Goal: Task Accomplishment & Management: Manage account settings

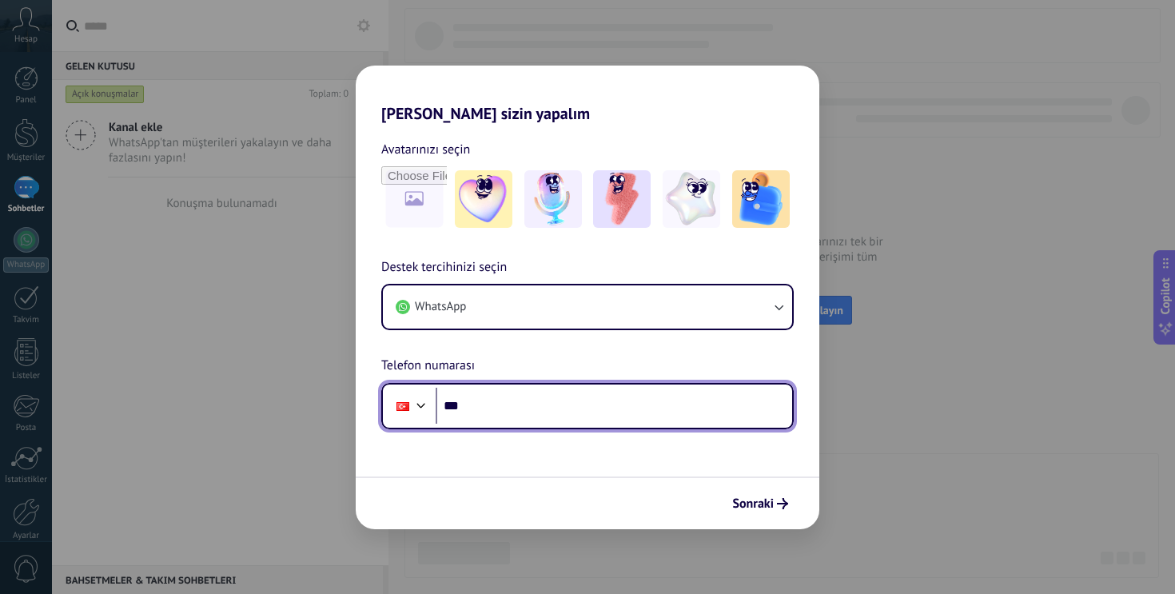
click at [531, 413] on input "***" at bounding box center [614, 406] width 356 height 37
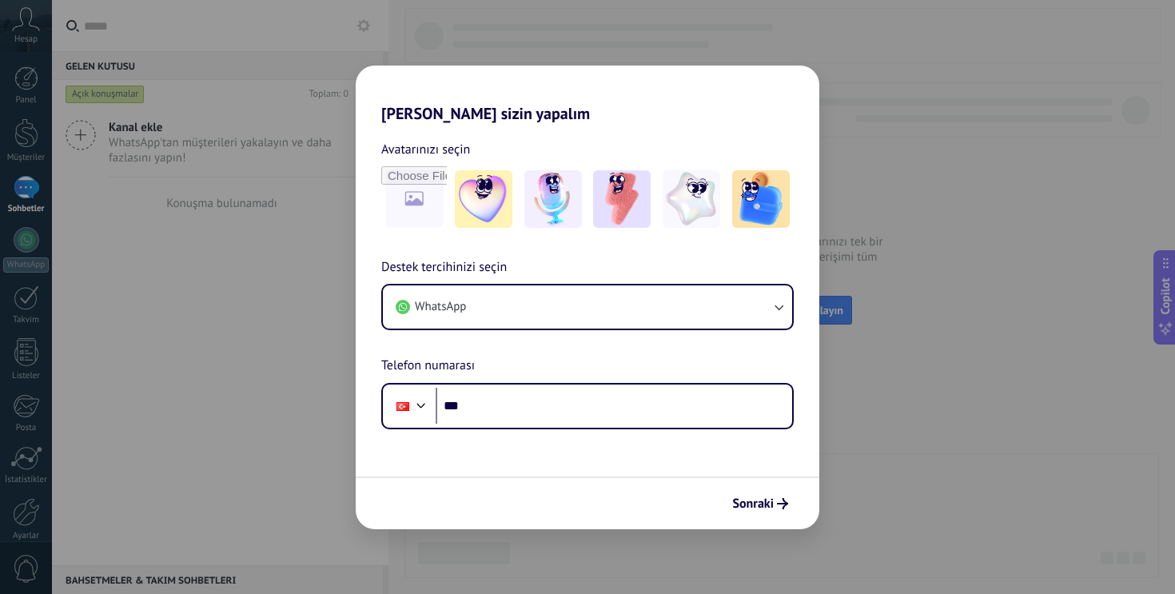
click at [599, 334] on div "Destek tercihinizi seçin WhatsApp Telefon numarası Phone ***" at bounding box center [587, 343] width 463 height 172
click at [628, 202] on img at bounding box center [622, 199] width 58 height 58
click at [561, 430] on form "Avatarınızı seçin Sıfırla Destek tercihinizi seçin WhatsApp Telefon numarası Ph…" at bounding box center [587, 326] width 463 height 406
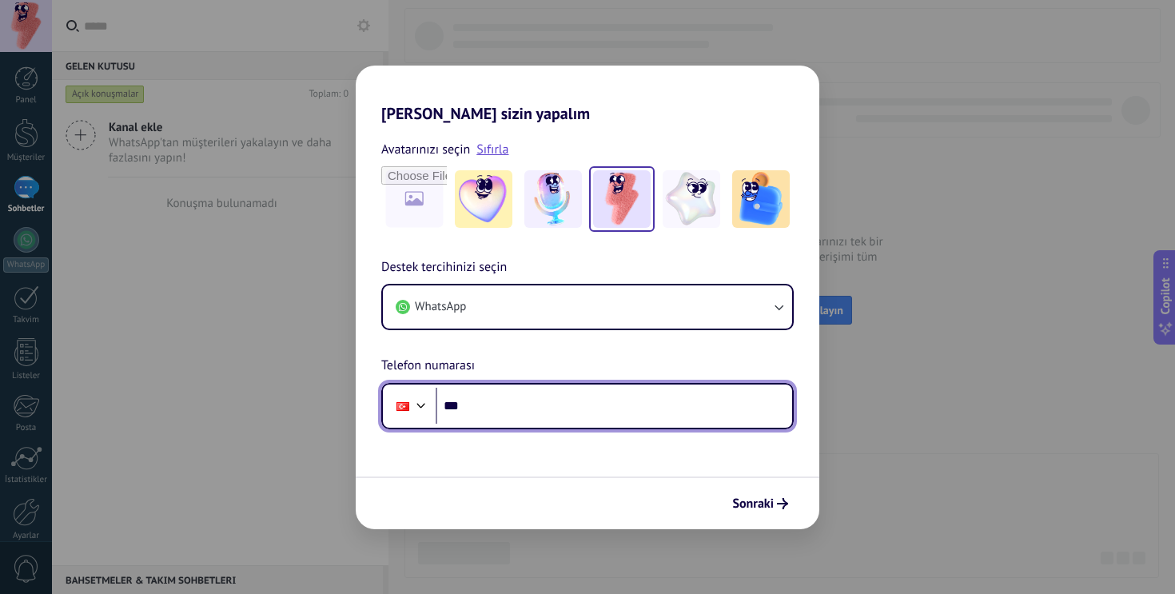
click at [557, 411] on input "***" at bounding box center [614, 406] width 356 height 37
type input "**********"
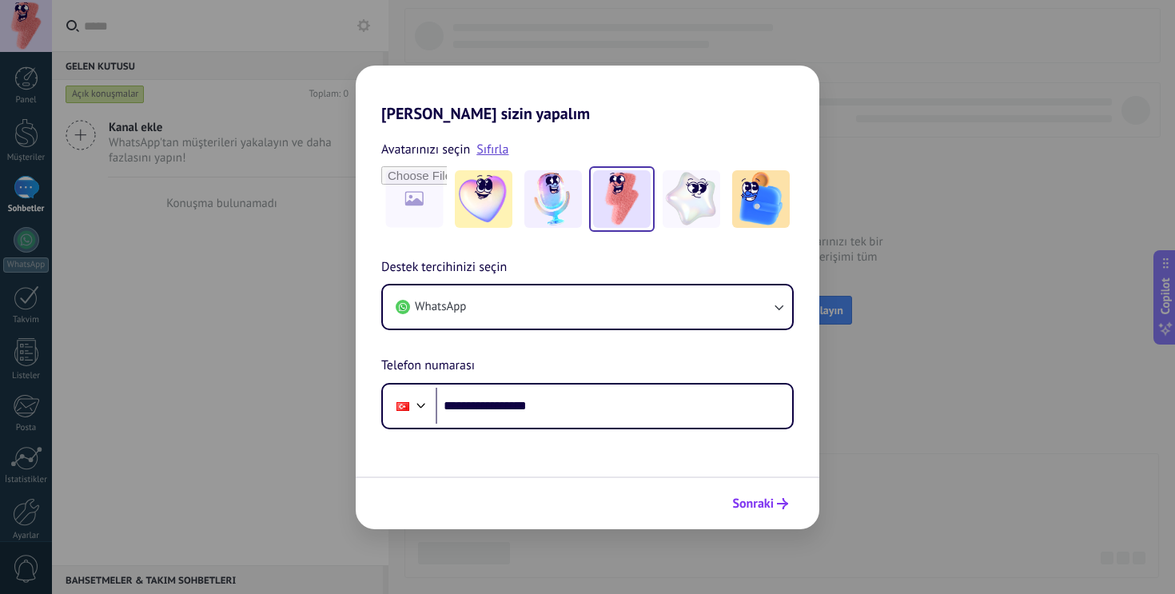
click at [778, 491] on button "Sonraki" at bounding box center [760, 503] width 70 height 27
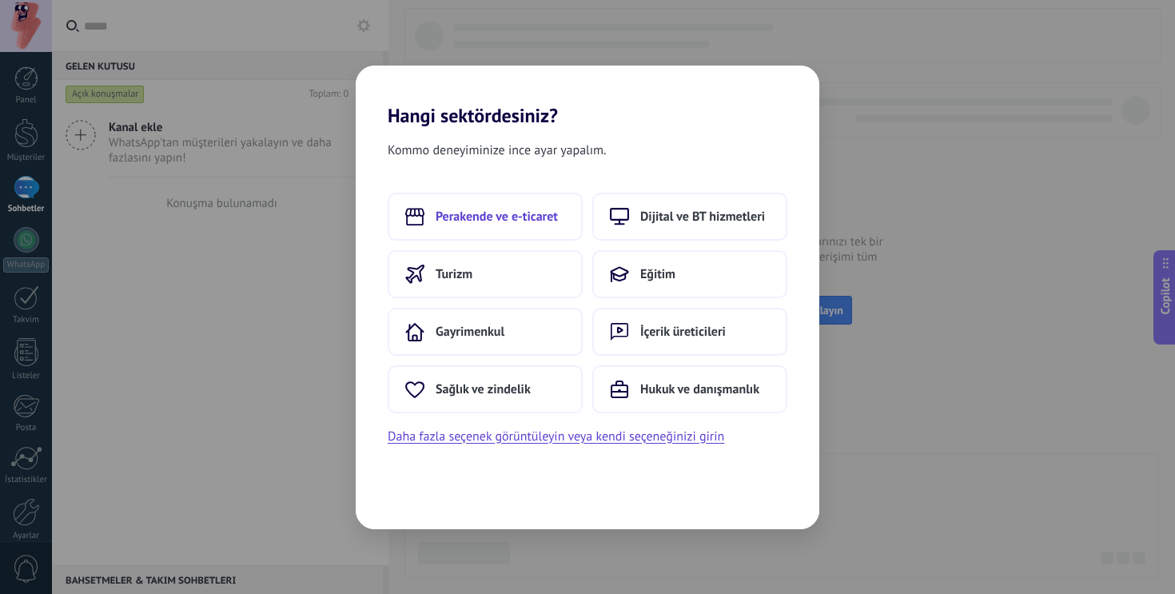
click at [512, 202] on button "Perakende ve e-ticaret" at bounding box center [485, 217] width 195 height 48
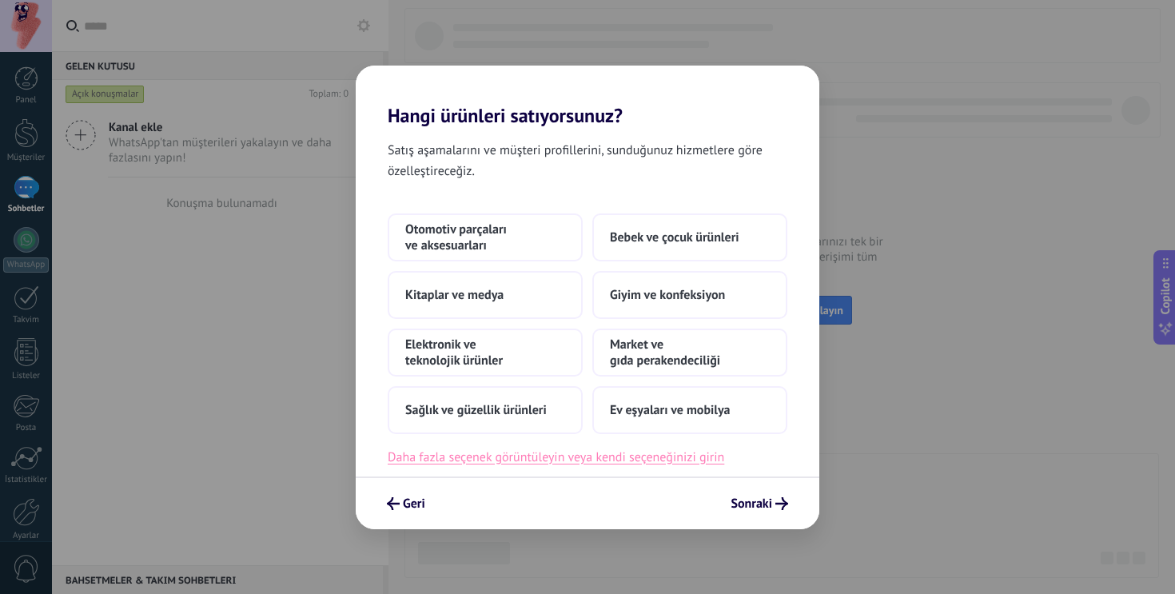
click at [626, 458] on button "Daha fazla seçenek görüntüleyin veya kendi seçeneğinizi girin" at bounding box center [556, 457] width 336 height 21
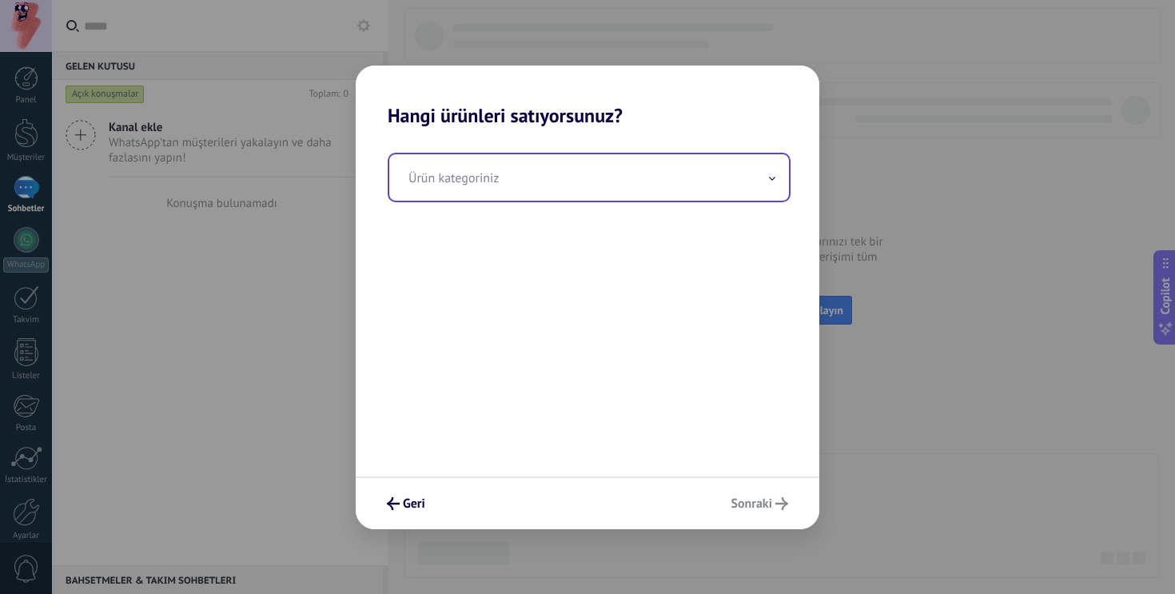
click at [527, 162] on input "text" at bounding box center [589, 177] width 400 height 46
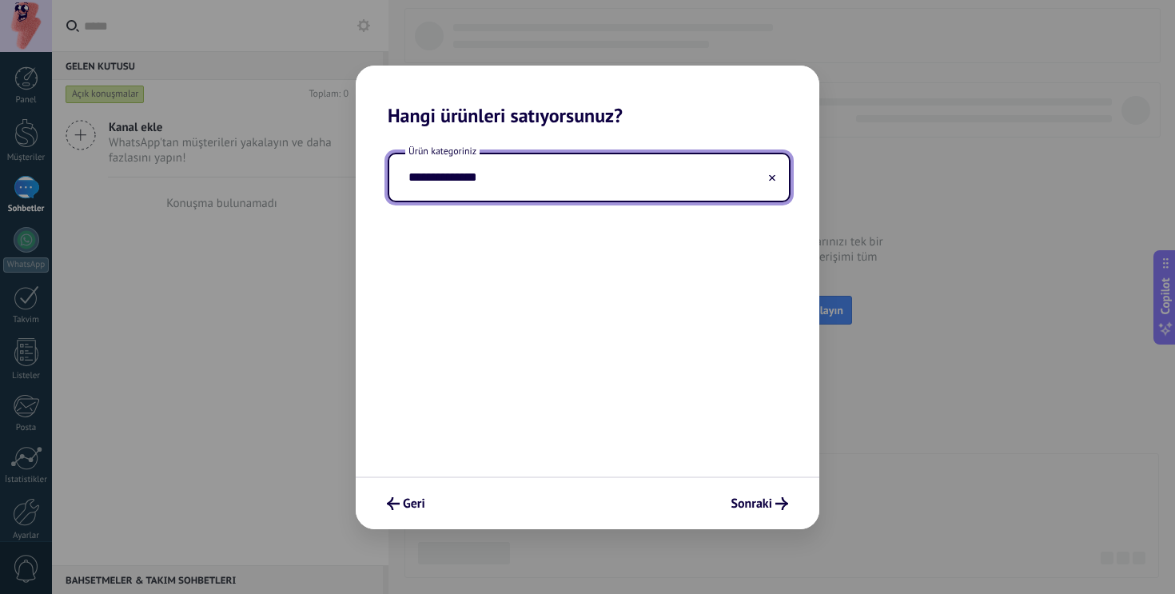
type input "**********"
click at [536, 243] on div "**********" at bounding box center [587, 301] width 463 height 349
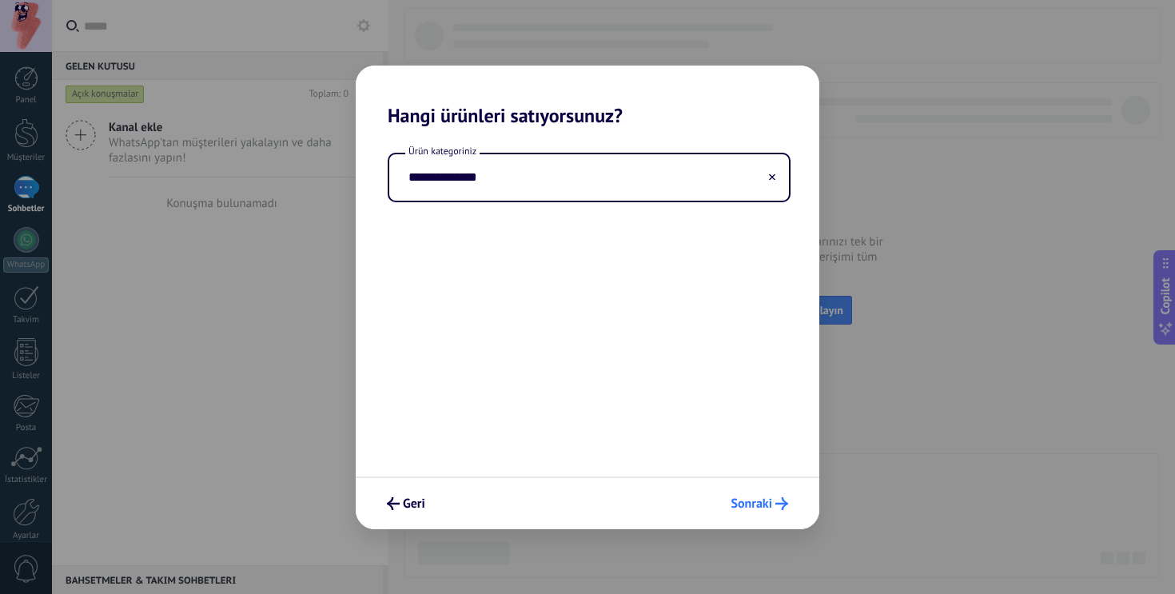
click at [753, 499] on span "Sonraki" at bounding box center [751, 503] width 42 height 11
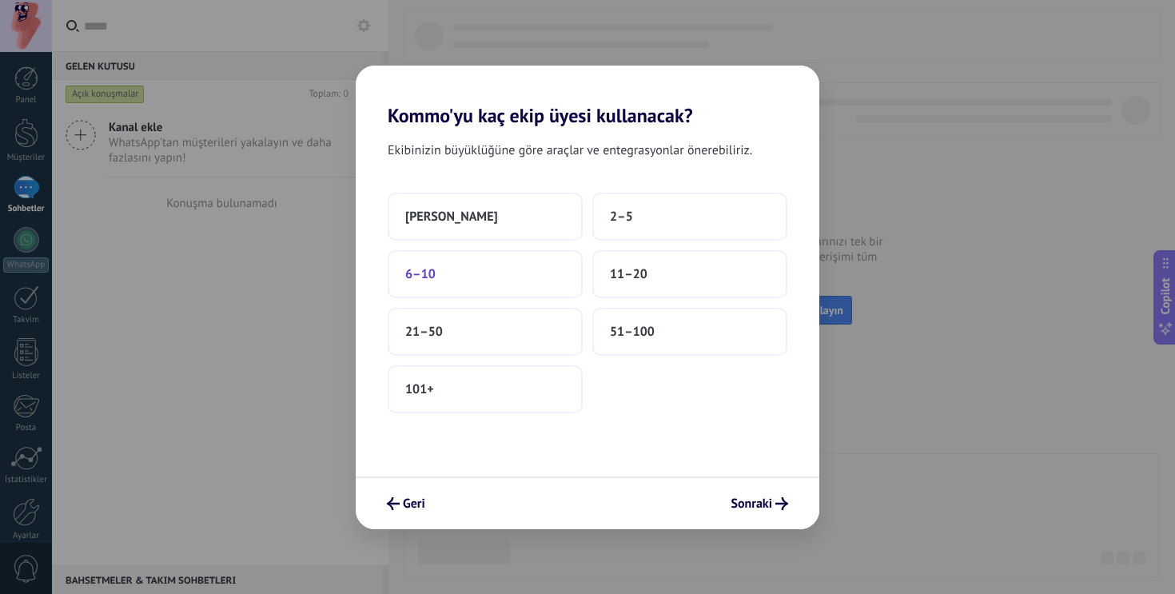
click at [535, 270] on button "6–10" at bounding box center [485, 274] width 195 height 48
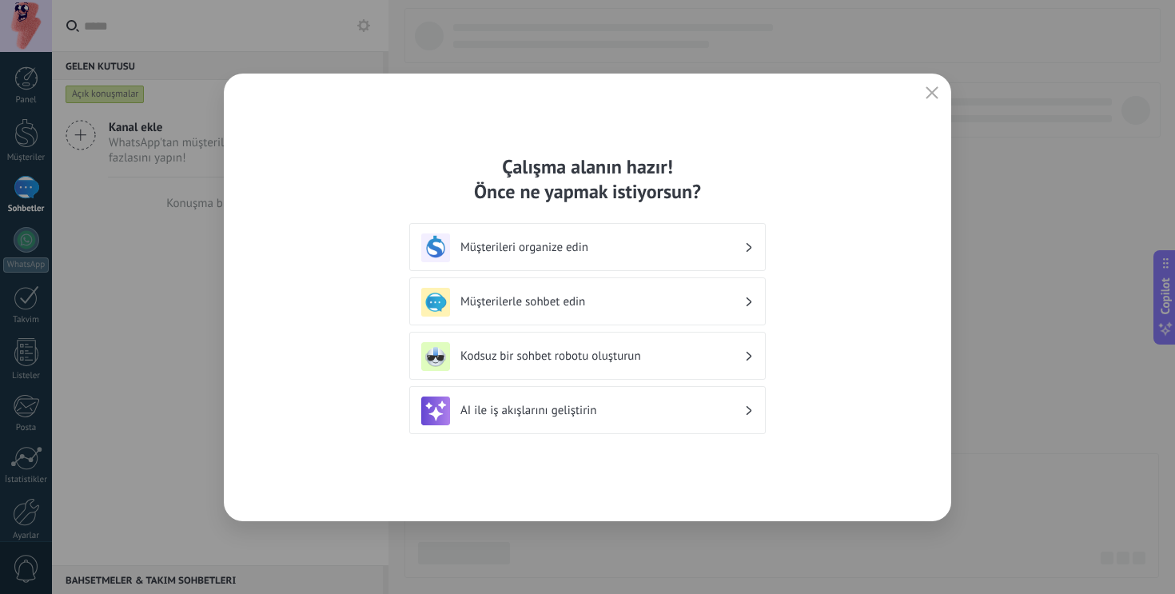
click at [552, 285] on div "Müşterilerle sohbet edin" at bounding box center [587, 301] width 356 height 48
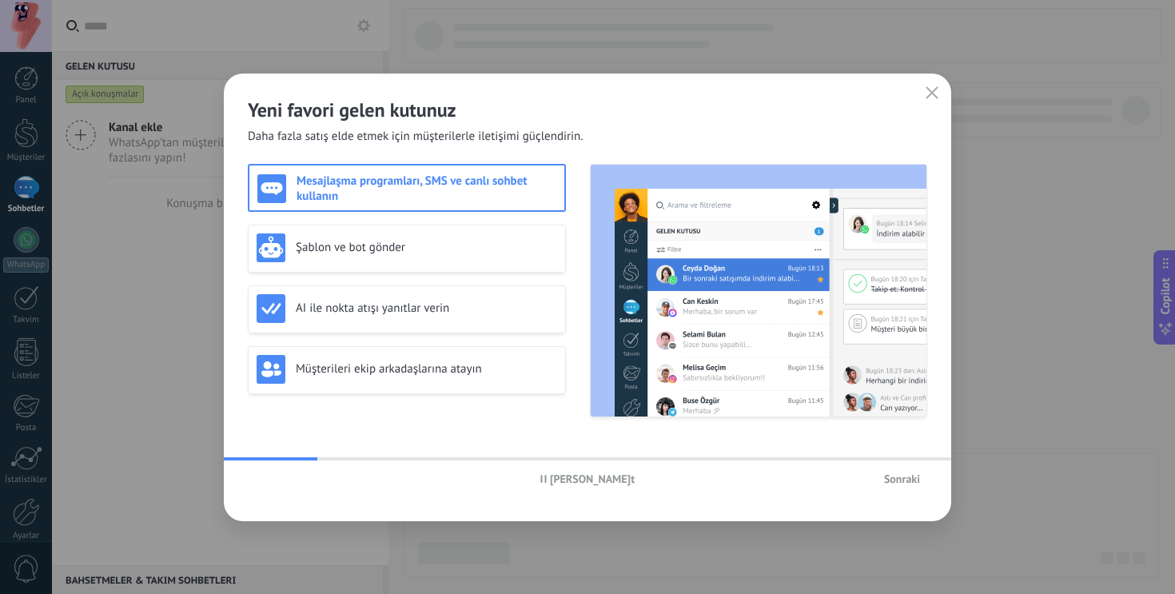
click at [900, 477] on span "Sonraki" at bounding box center [902, 478] width 36 height 11
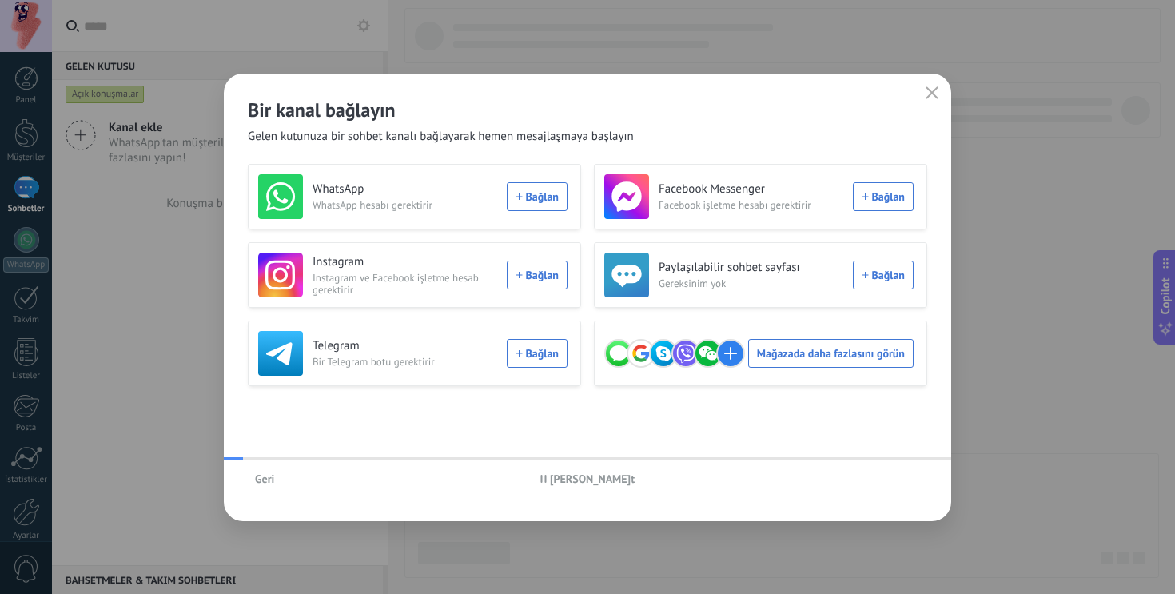
click at [900, 477] on div "Geri Hikayeyi duraklat" at bounding box center [587, 478] width 727 height 37
click at [921, 95] on button "button" at bounding box center [931, 93] width 21 height 22
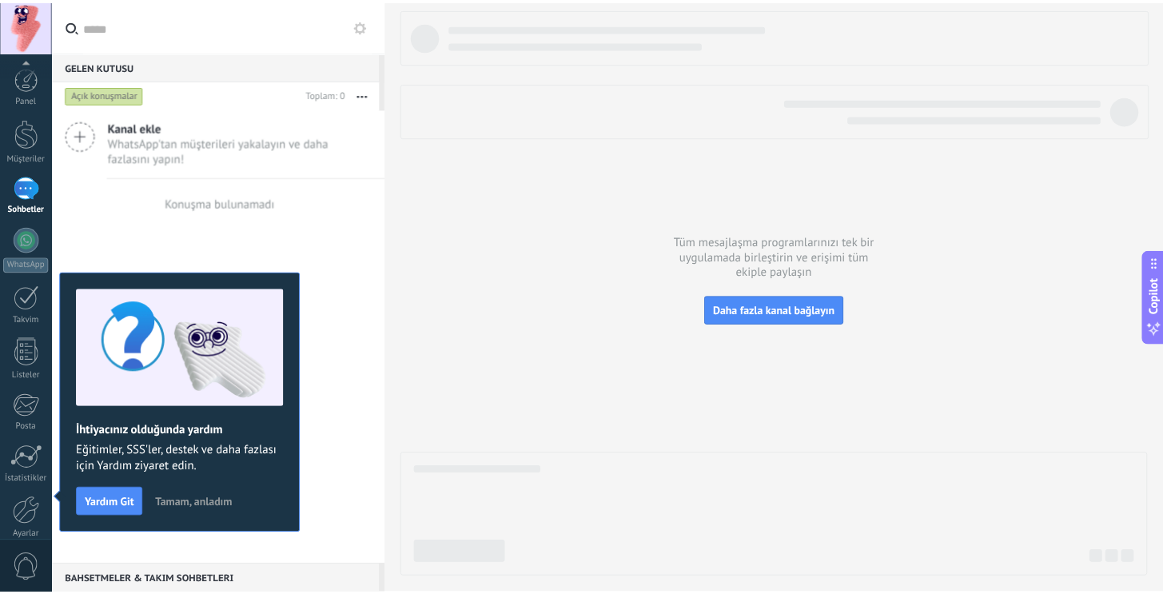
scroll to position [71, 0]
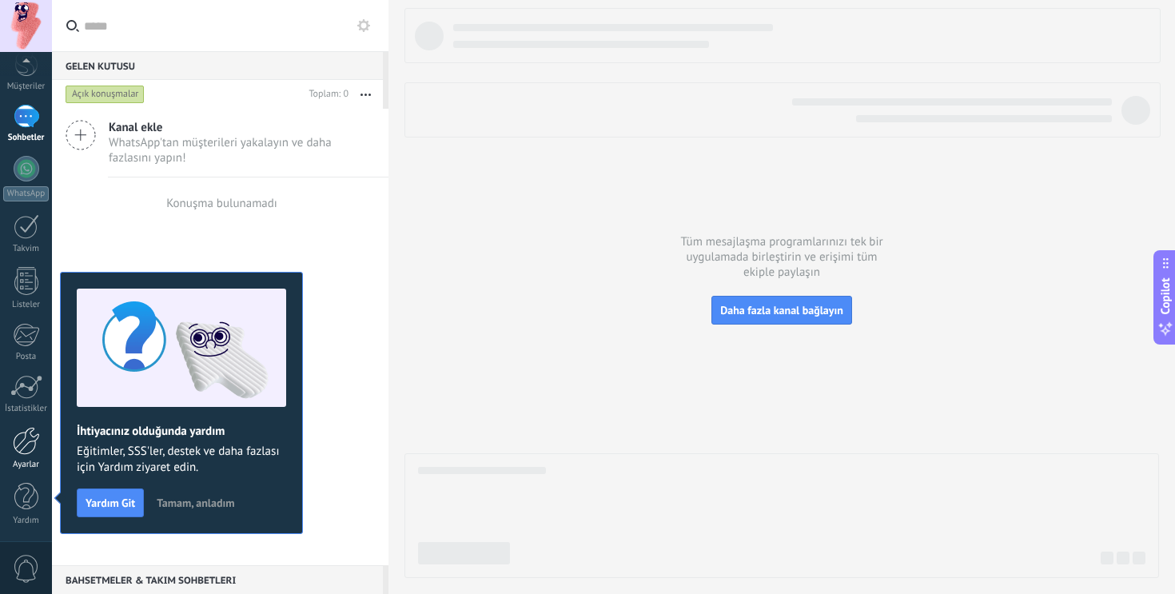
click at [24, 449] on div at bounding box center [26, 441] width 27 height 28
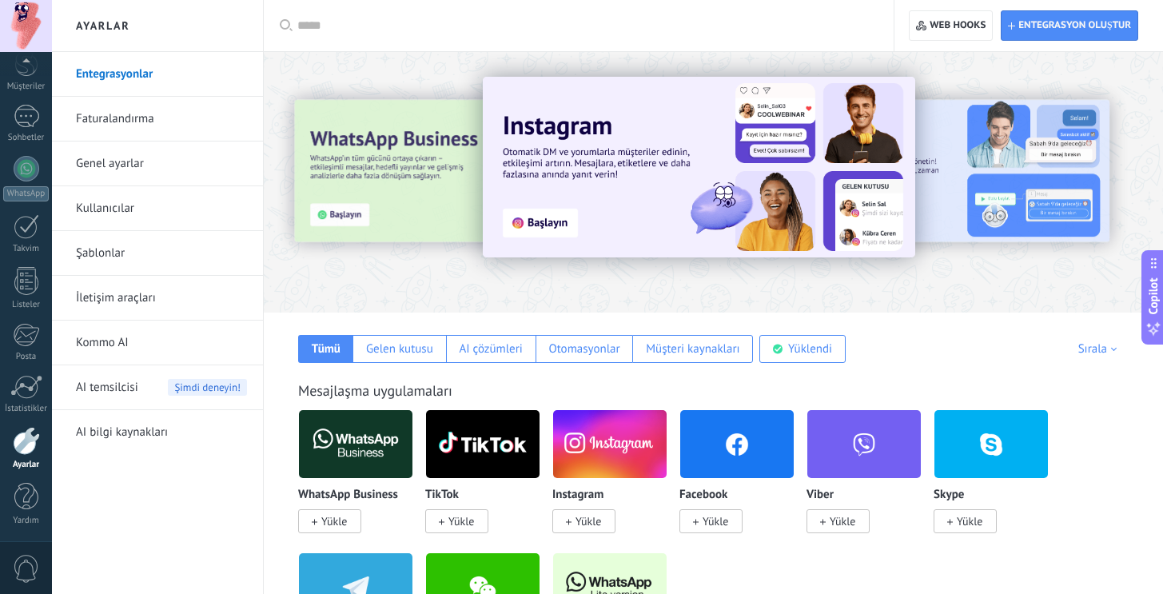
click at [587, 515] on span "Yükle" at bounding box center [588, 521] width 26 height 14
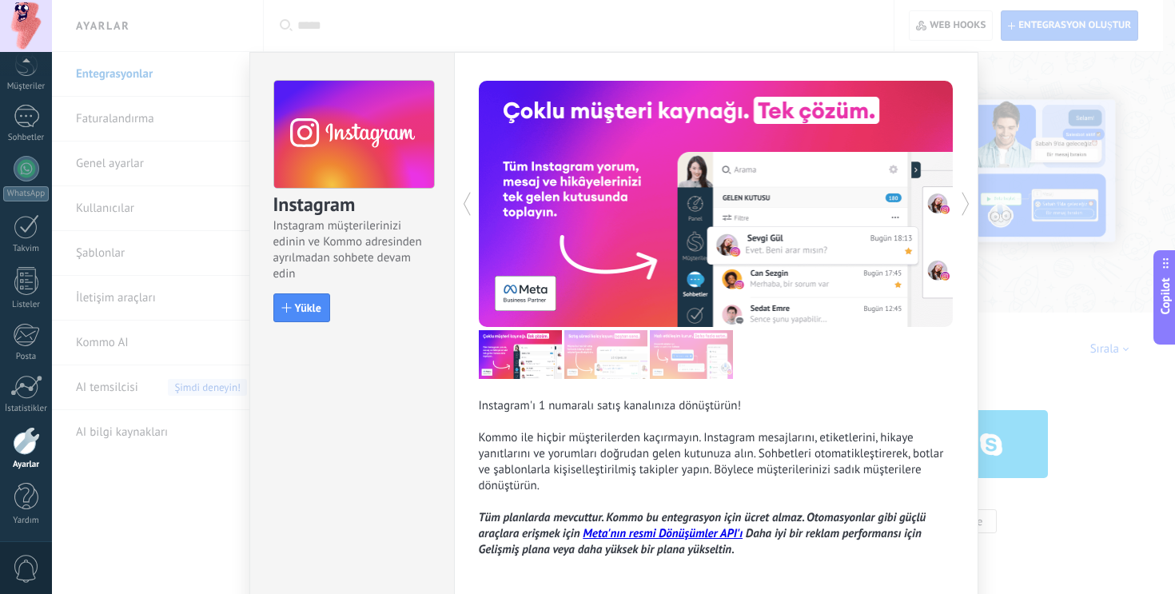
click at [1036, 78] on div "Instagram Instagram müşterilerinizi edinin ve Kommo adresinden ayrılmadan sohbe…" at bounding box center [613, 297] width 1123 height 594
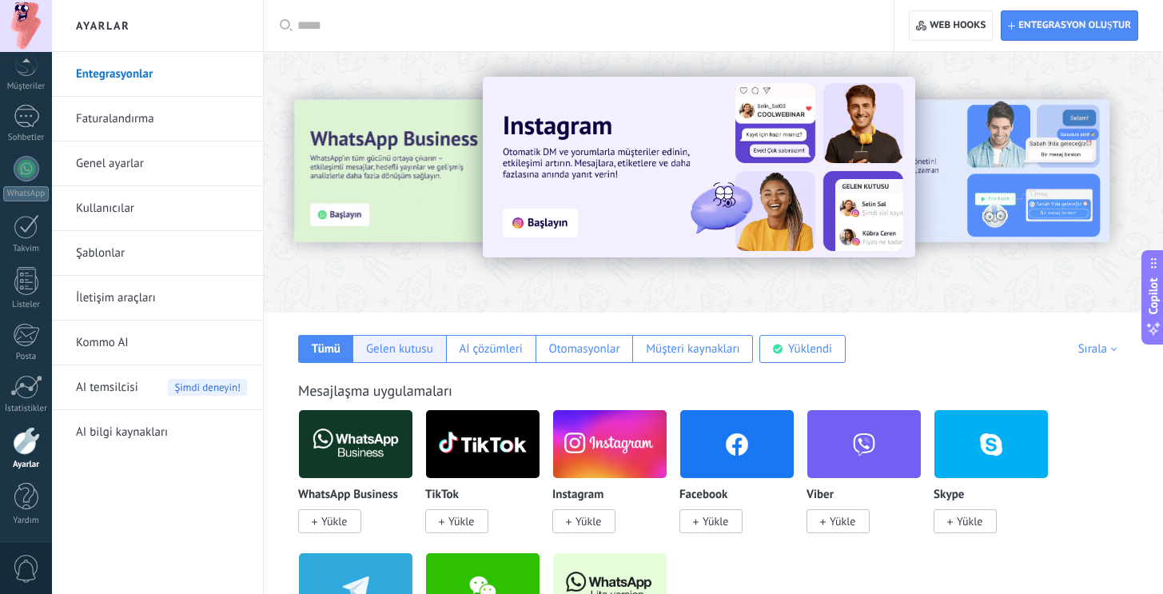
click at [407, 352] on div "Gelen kutusu" at bounding box center [399, 348] width 67 height 15
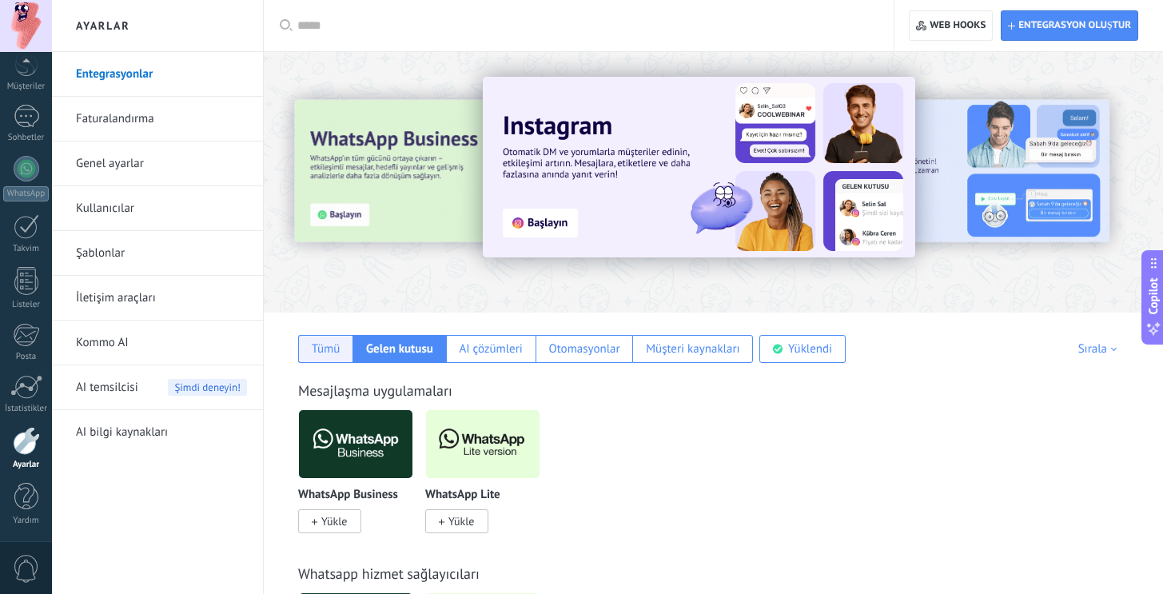
click at [328, 351] on div "Tümü" at bounding box center [326, 348] width 29 height 15
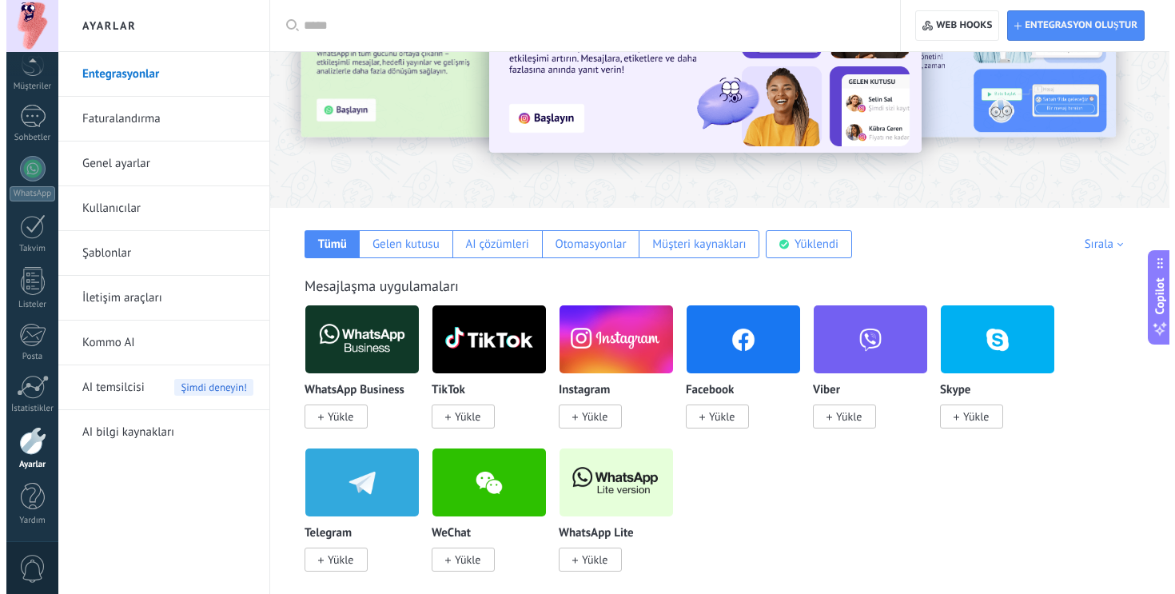
scroll to position [144, 0]
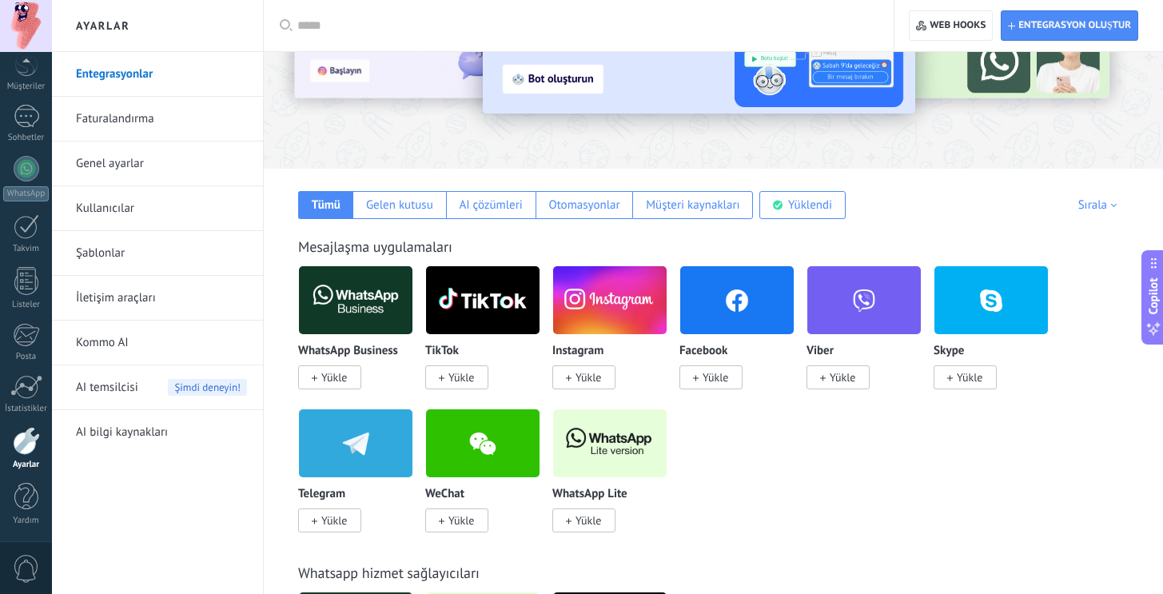
click at [591, 372] on span "Yükle" at bounding box center [588, 377] width 26 height 14
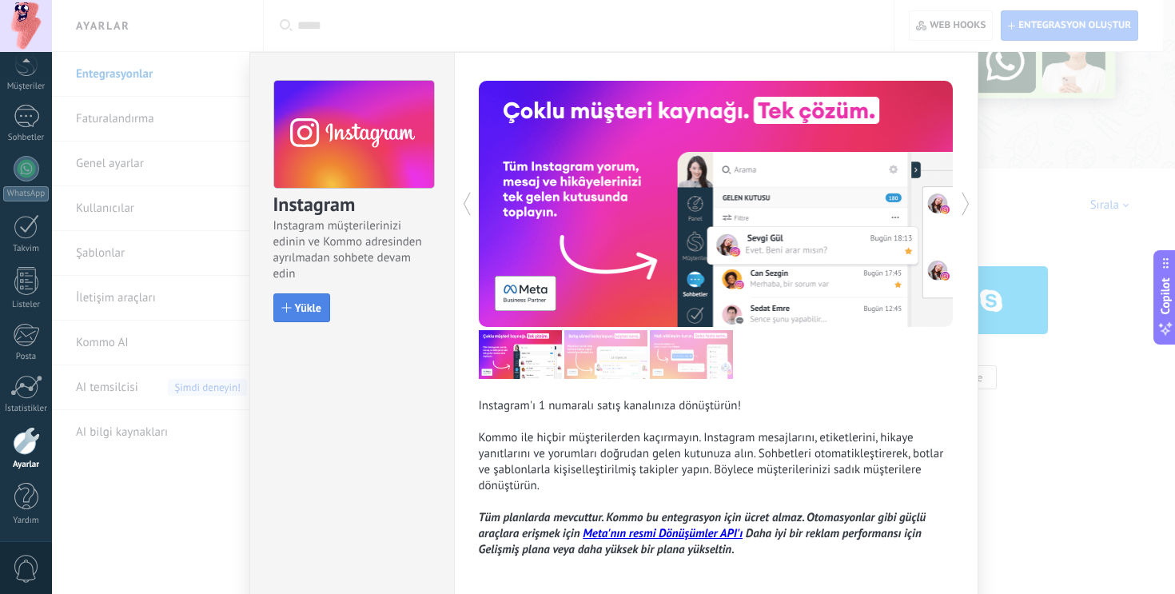
click at [296, 315] on button "Yükle" at bounding box center [301, 307] width 57 height 29
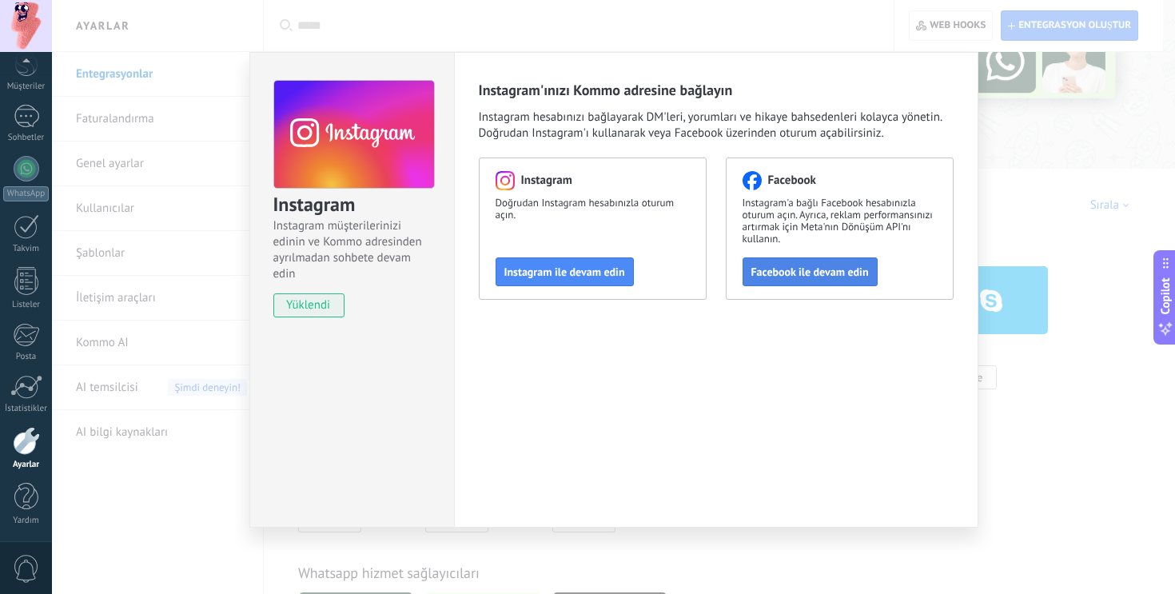
click at [801, 267] on span "Facebook ile devam edin" at bounding box center [809, 271] width 117 height 11
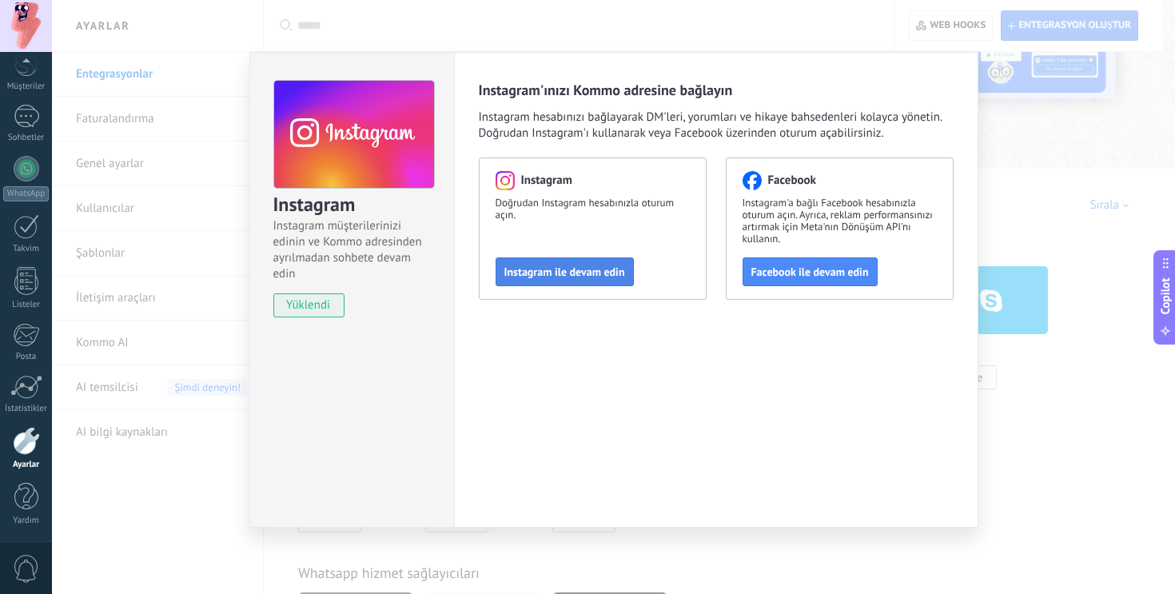
click at [572, 277] on span "Instagram ile devam edin" at bounding box center [564, 271] width 121 height 11
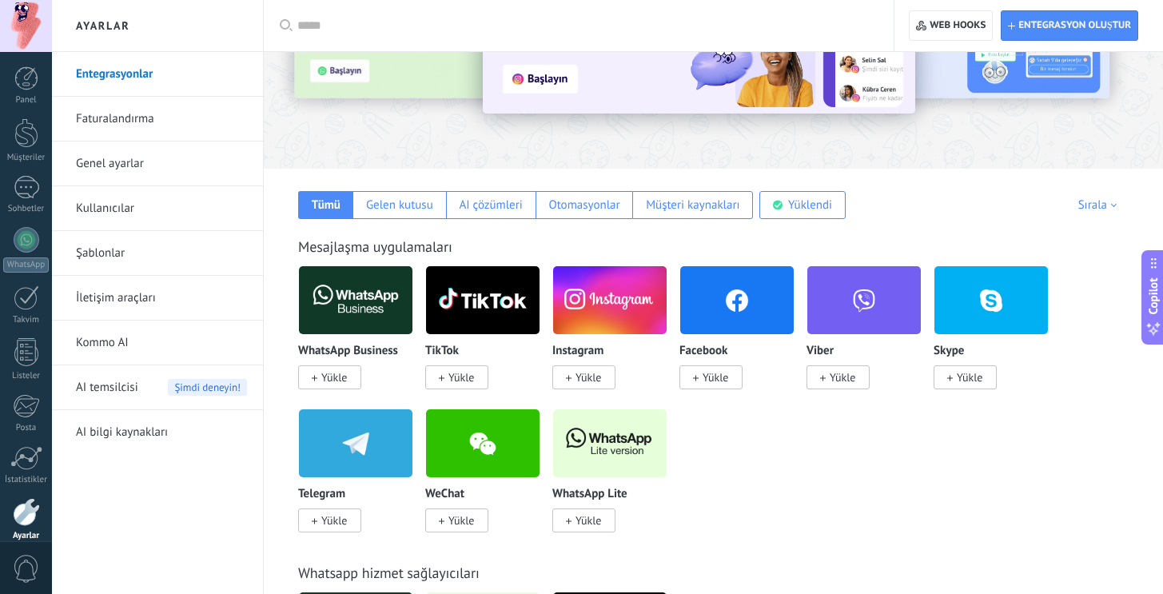
click at [590, 376] on span "Yükle" at bounding box center [588, 377] width 26 height 14
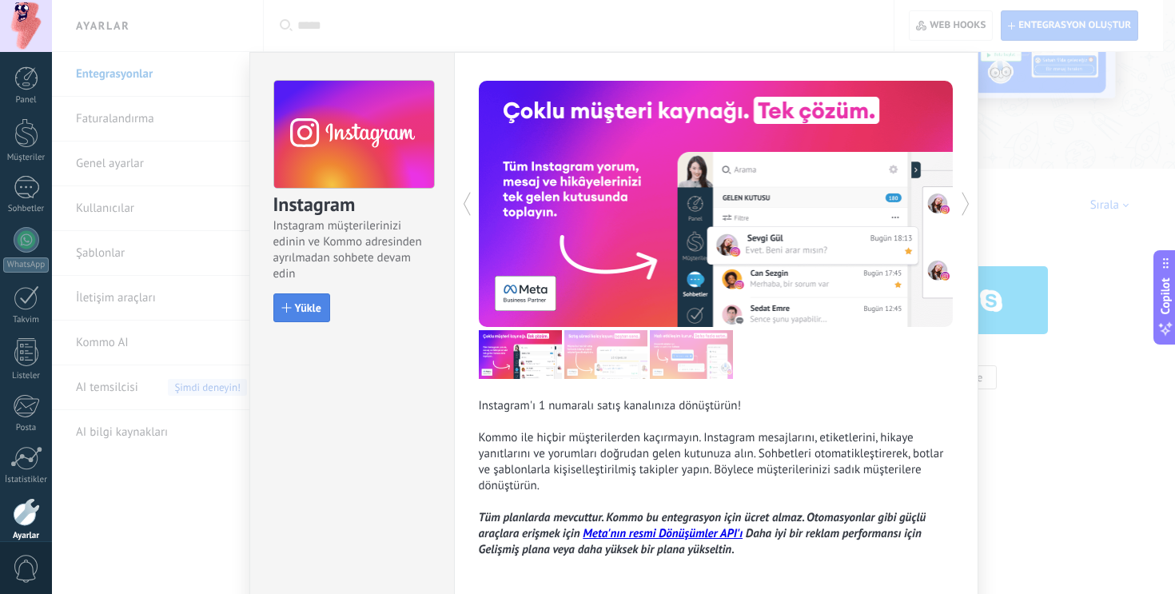
click at [315, 313] on span "Yükle" at bounding box center [308, 307] width 26 height 11
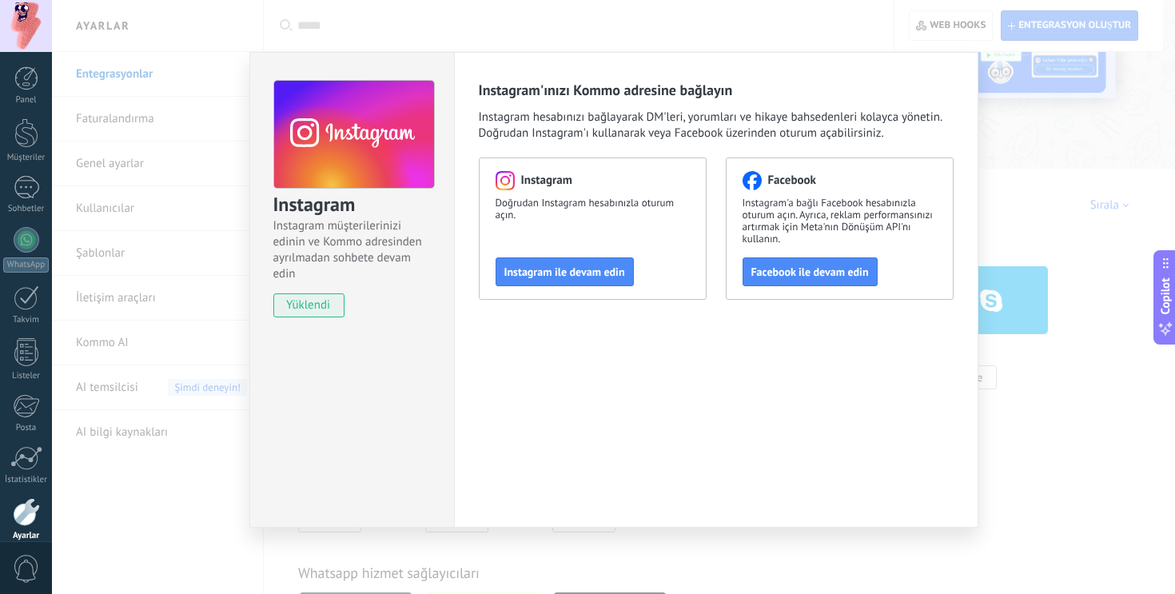
click at [582, 287] on div "Instagram Doğrudan Instagram hesabınızla oturum açın. Instagram ile devam edin" at bounding box center [593, 228] width 228 height 142
click at [581, 280] on button "Instagram ile devam edin" at bounding box center [564, 271] width 138 height 29
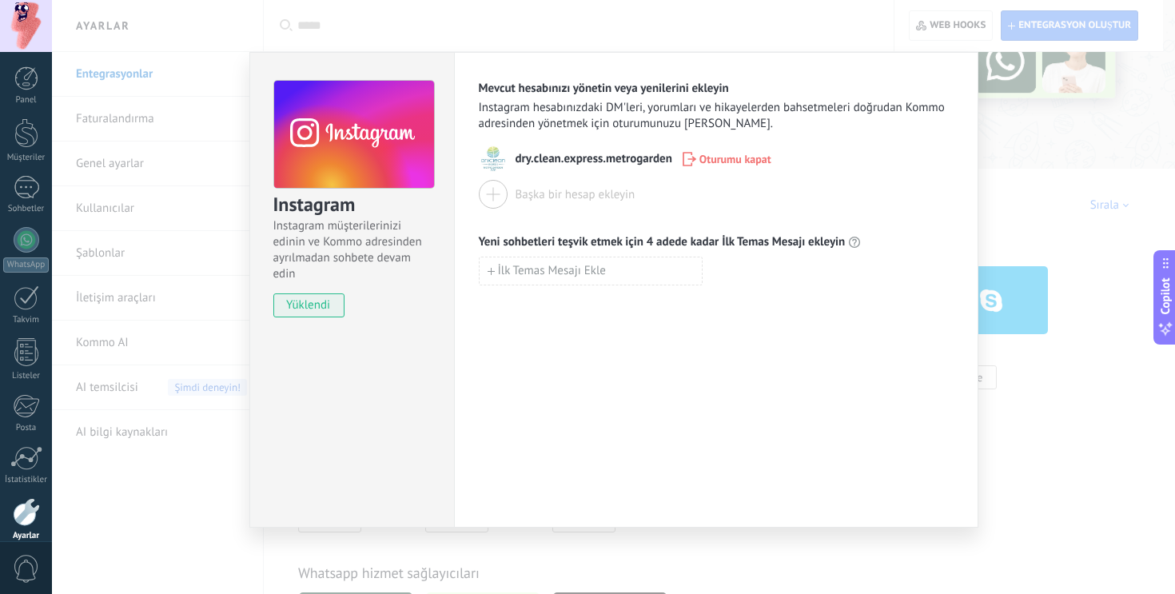
click at [549, 197] on div "Başka bir hesap ekleyin" at bounding box center [575, 194] width 120 height 15
click at [546, 194] on div "Başka bir hesap ekleyin" at bounding box center [575, 194] width 120 height 15
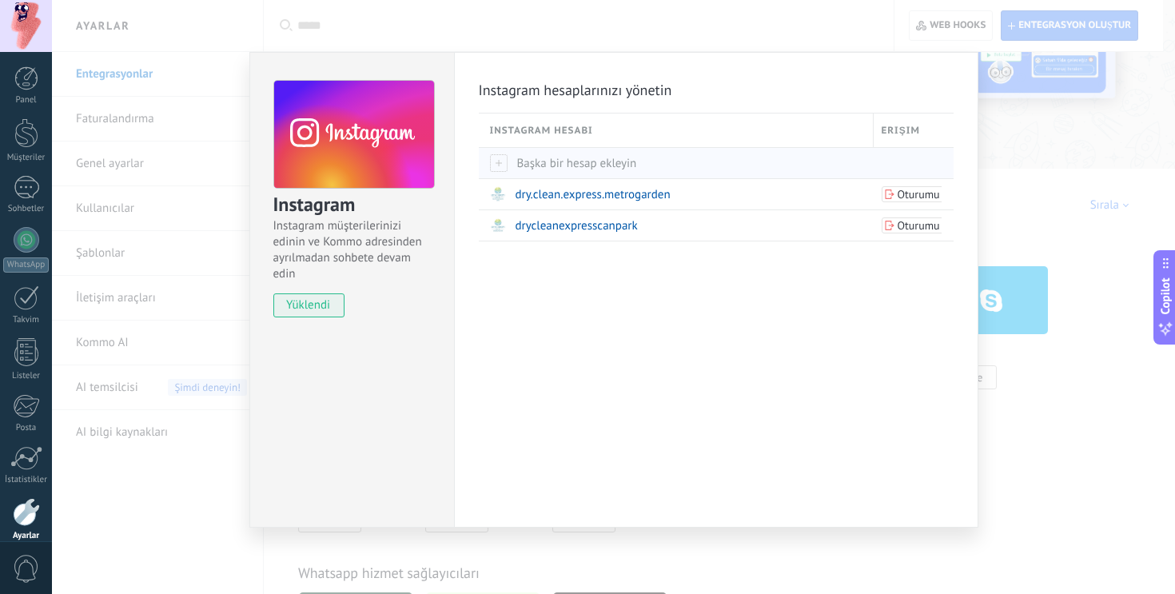
click at [555, 158] on span "Başka bir hesap ekleyin" at bounding box center [563, 163] width 147 height 15
click at [555, 171] on div "Başka bir hesap ekleyin" at bounding box center [678, 163] width 376 height 30
click at [1022, 254] on div "Instagram Instagram müşterilerinizi edinin ve Kommo adresinden ayrılmadan sohbe…" at bounding box center [613, 297] width 1123 height 594
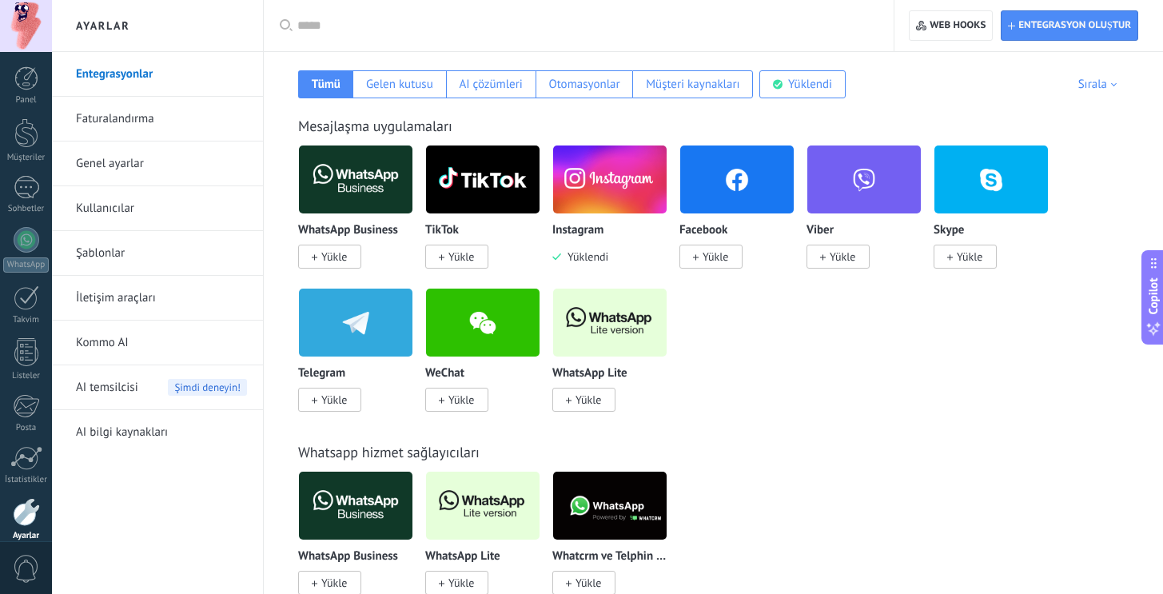
scroll to position [281, 0]
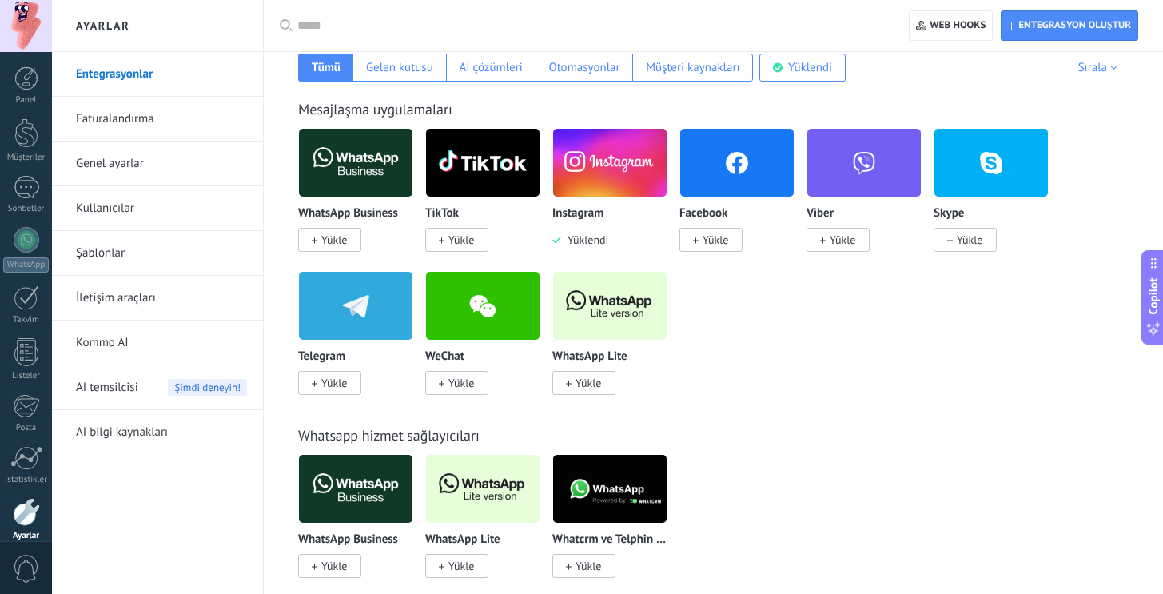
click at [563, 378] on span "Yükle" at bounding box center [583, 383] width 63 height 24
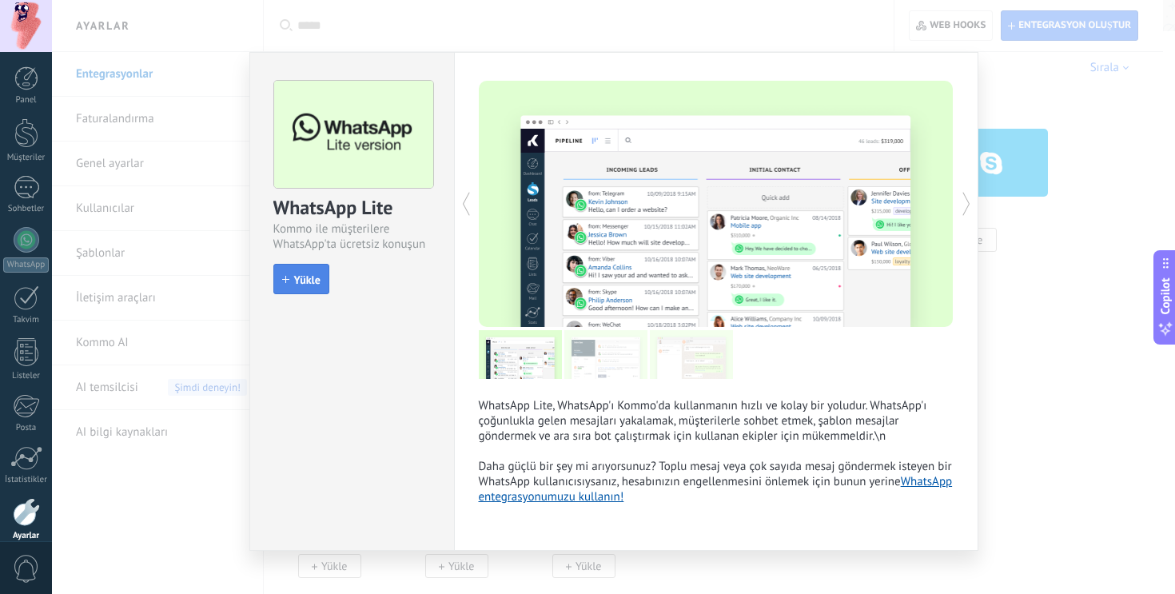
click at [320, 279] on button "Yükle" at bounding box center [301, 279] width 56 height 30
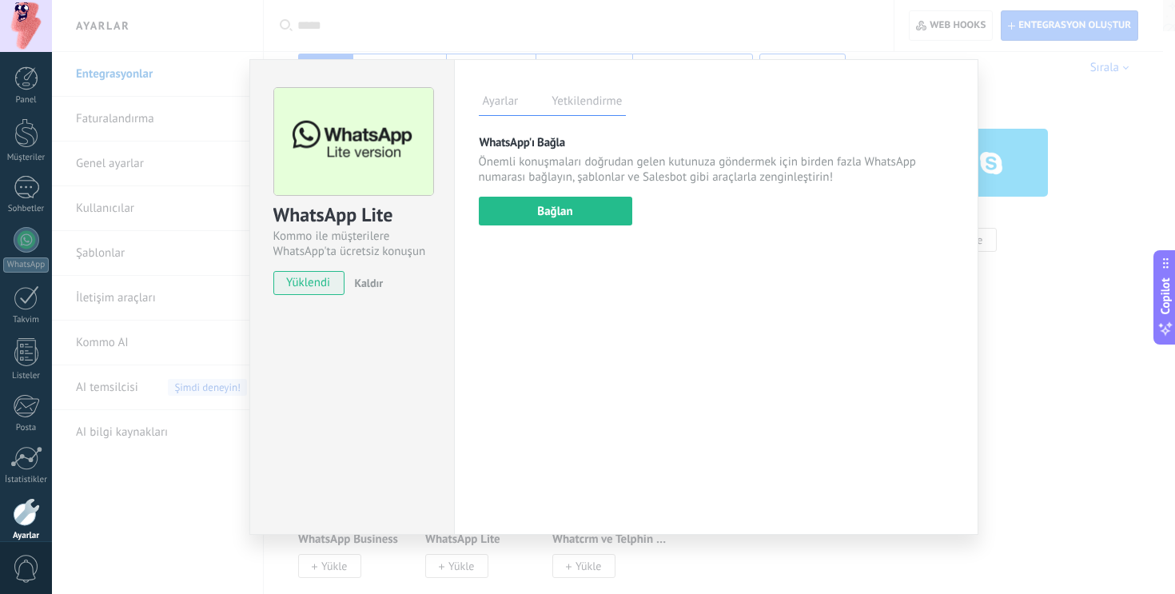
click at [603, 112] on label "Yetkilendirme" at bounding box center [586, 103] width 78 height 23
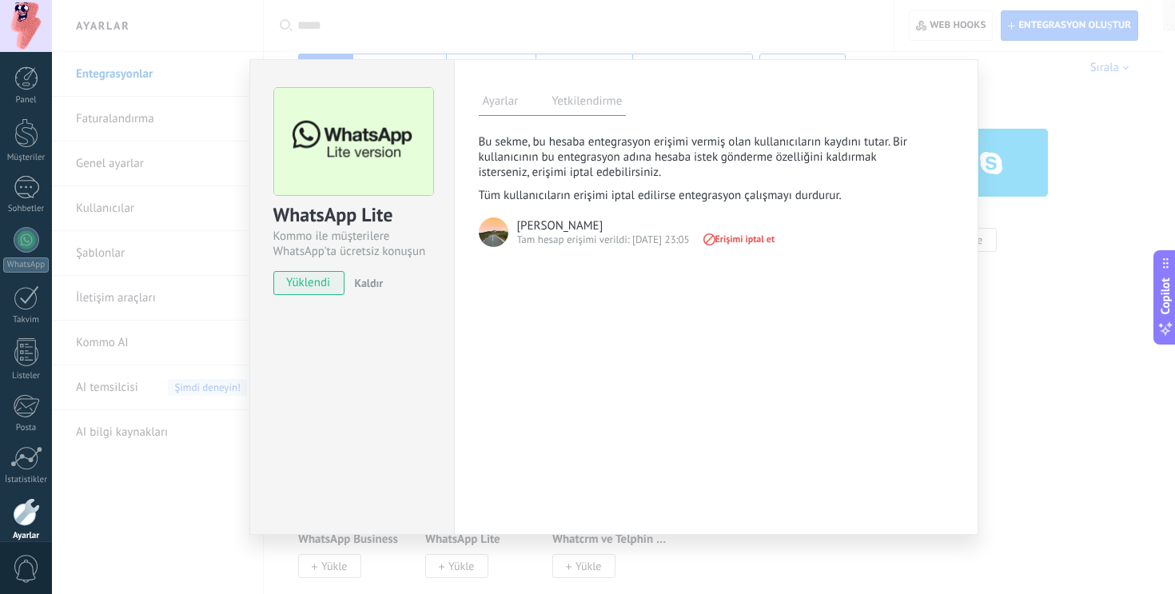
click at [1036, 201] on div "WhatsApp Lite Kommo ile müşterilere WhatsApp'ta ücretsiz konuşun yüklendi Kaldı…" at bounding box center [613, 297] width 1123 height 594
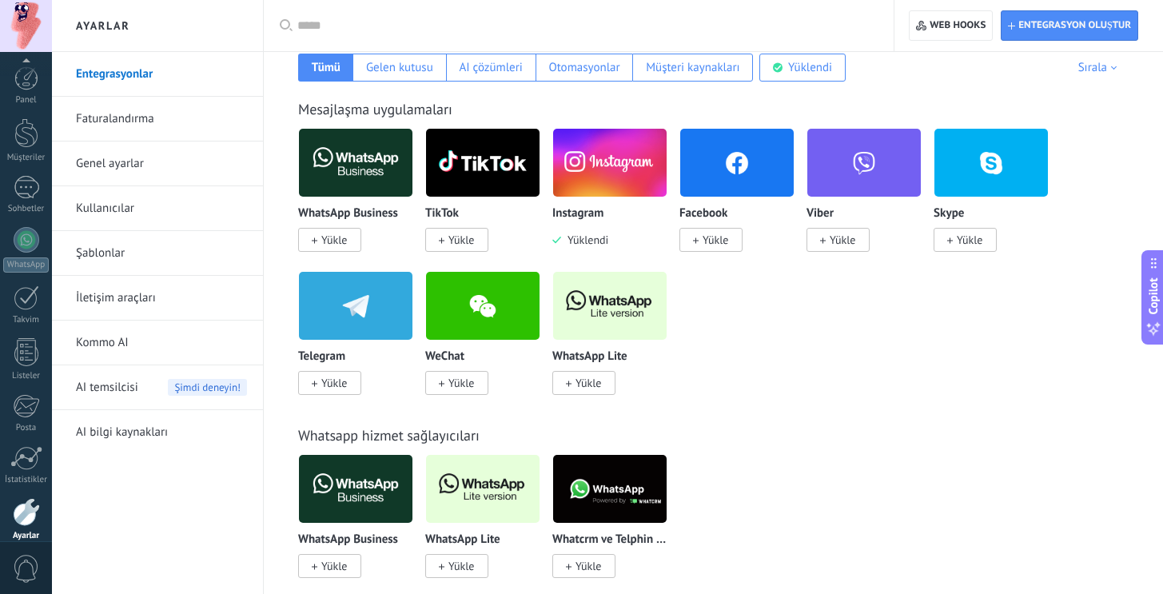
scroll to position [71, 0]
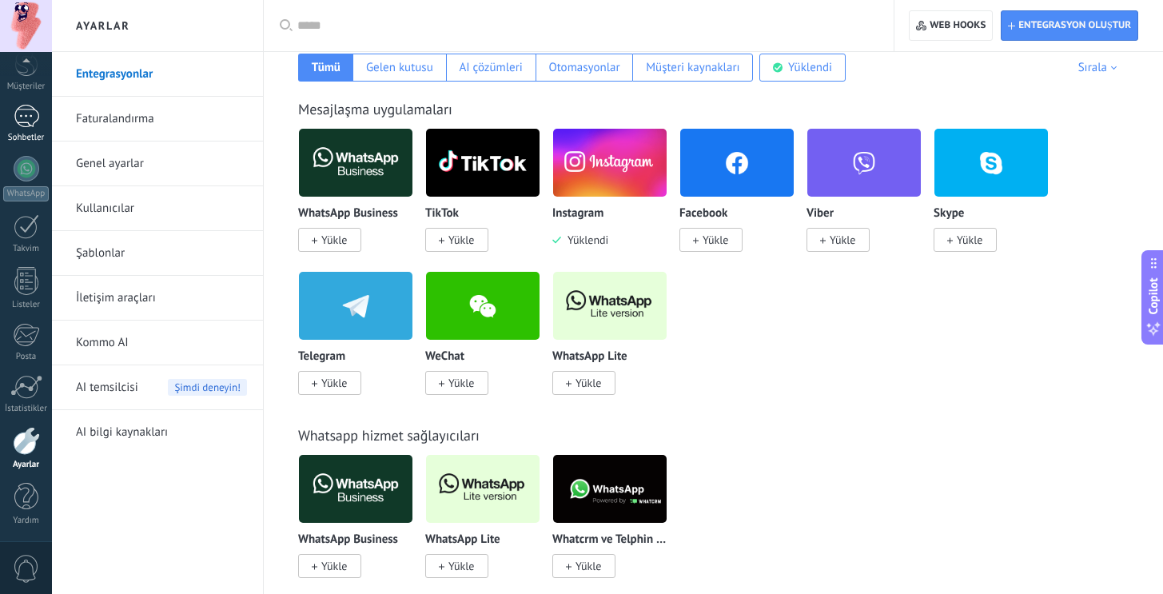
click at [17, 129] on link "Sohbetler" at bounding box center [26, 124] width 52 height 38
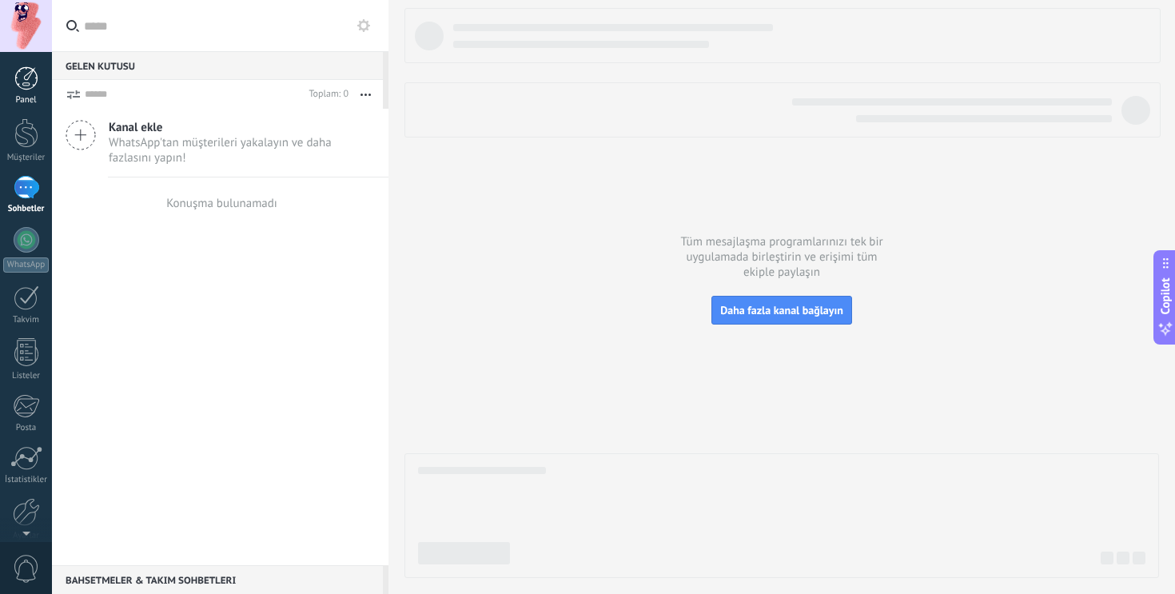
click at [23, 101] on div "Panel" at bounding box center [26, 100] width 46 height 10
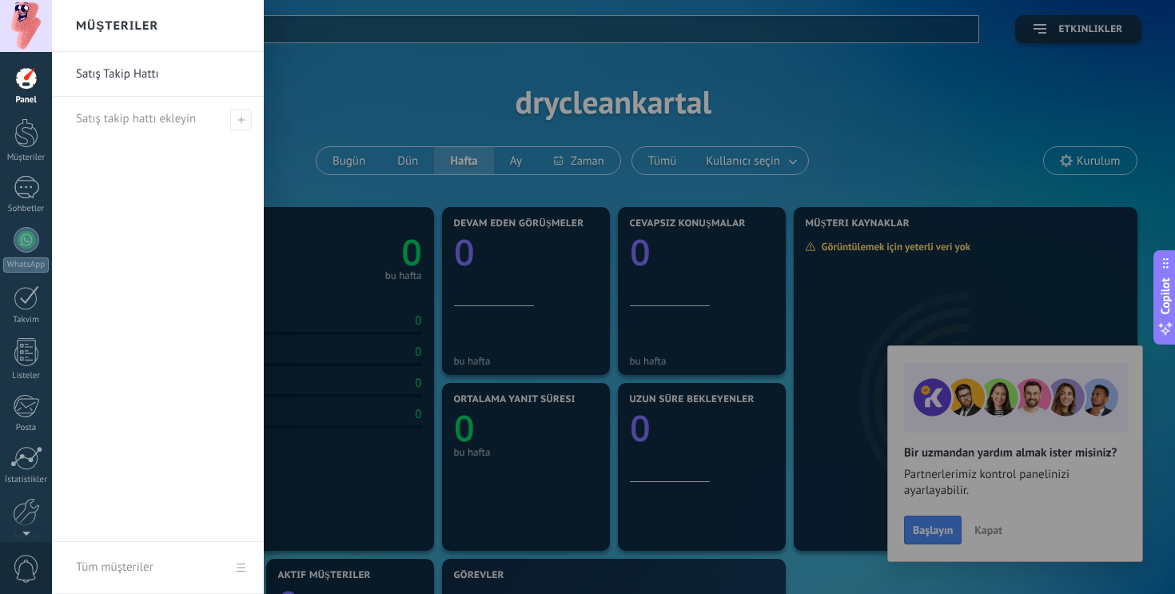
click at [29, 164] on div "Panel Müşteriler Sohbetler WhatsApp Satışlar" at bounding box center [26, 339] width 52 height 547
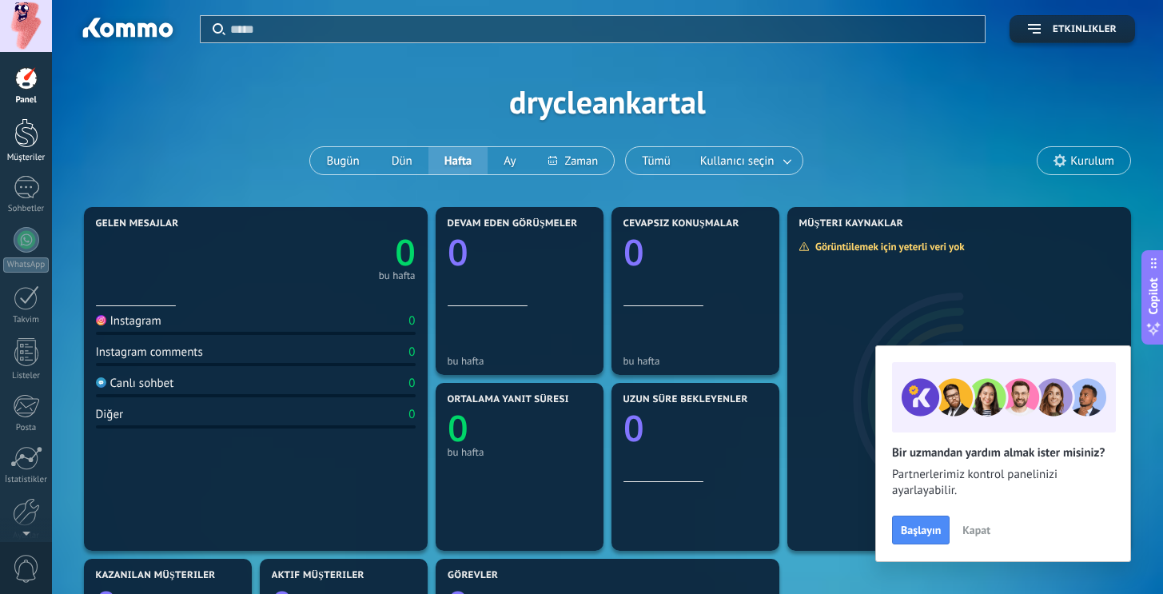
click at [28, 151] on link "Müşteriler" at bounding box center [26, 140] width 52 height 45
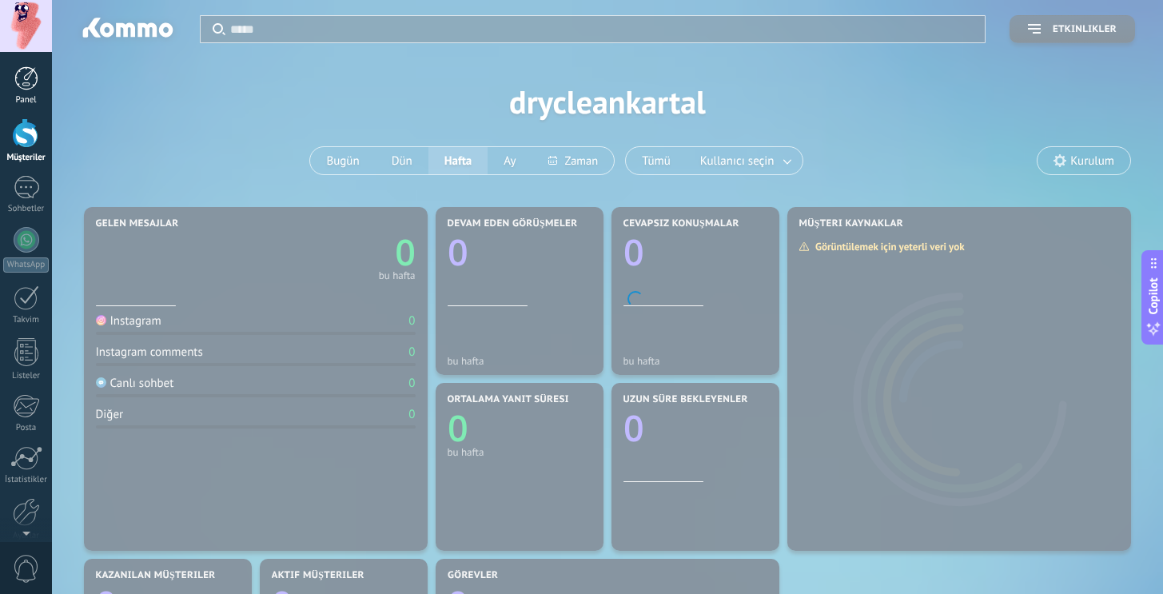
click at [29, 85] on div at bounding box center [26, 78] width 24 height 24
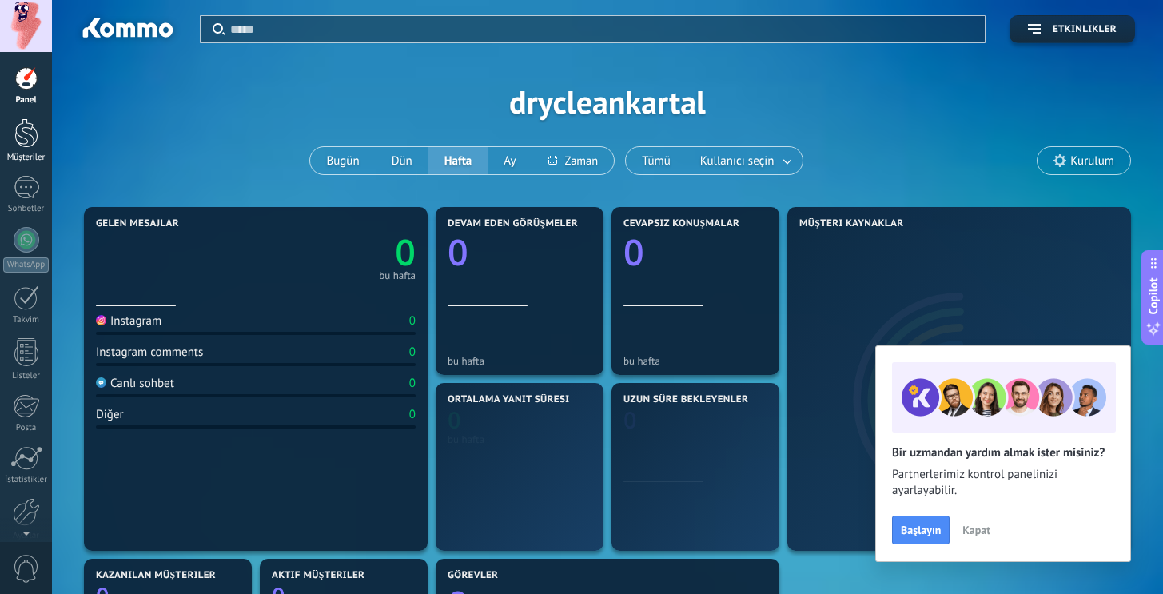
click at [29, 129] on div at bounding box center [26, 133] width 24 height 30
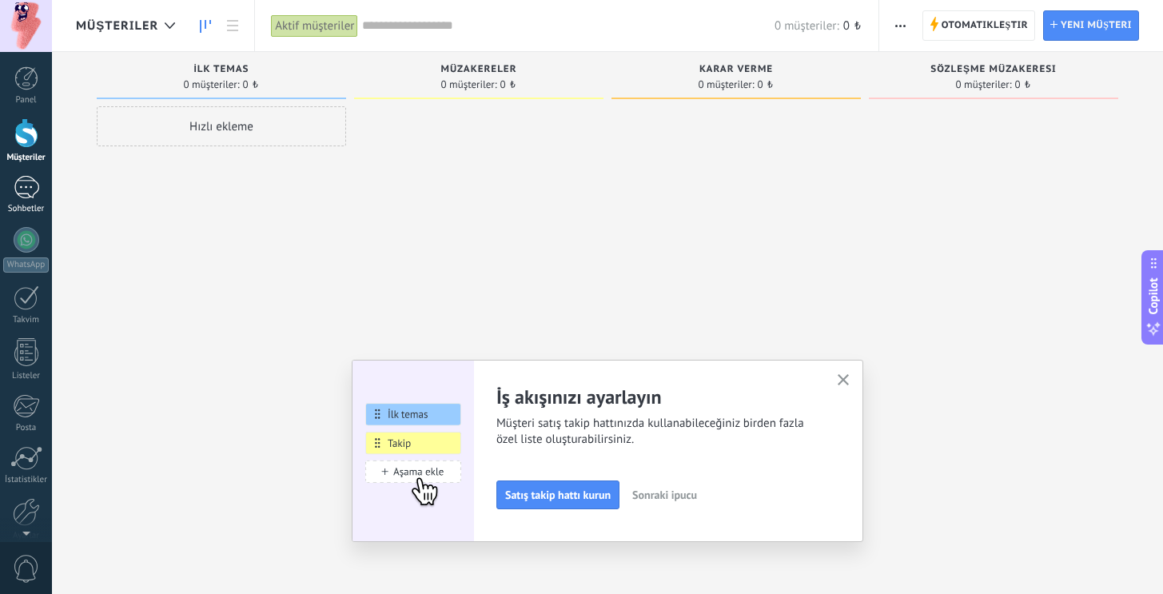
click at [26, 179] on div at bounding box center [27, 187] width 26 height 23
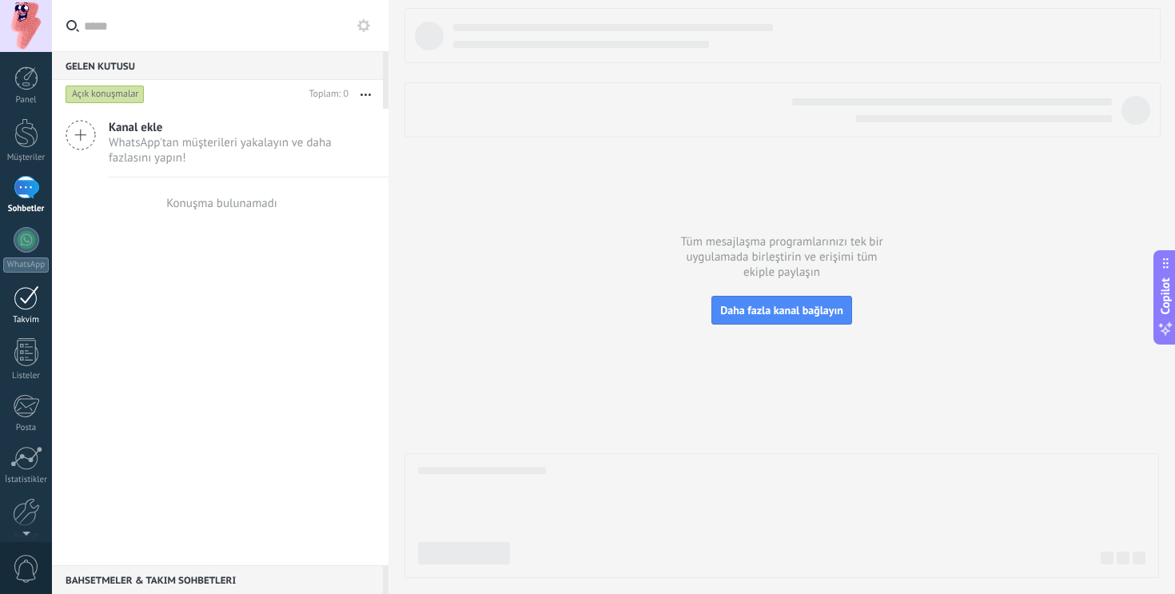
click at [27, 316] on div "Takvim" at bounding box center [26, 320] width 46 height 10
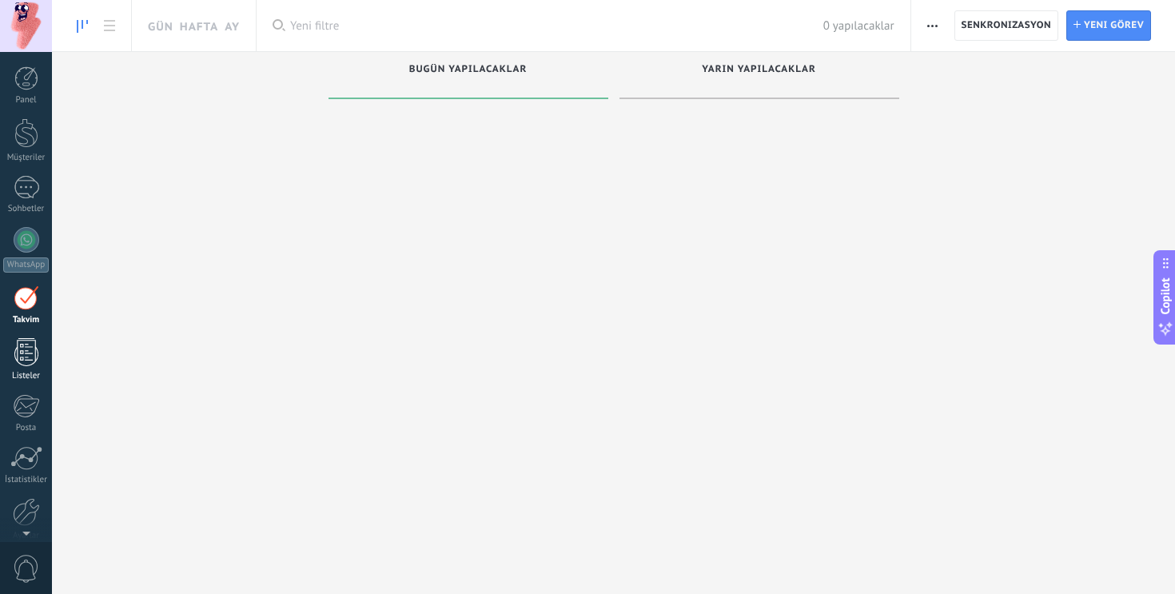
click at [22, 356] on div at bounding box center [26, 352] width 24 height 28
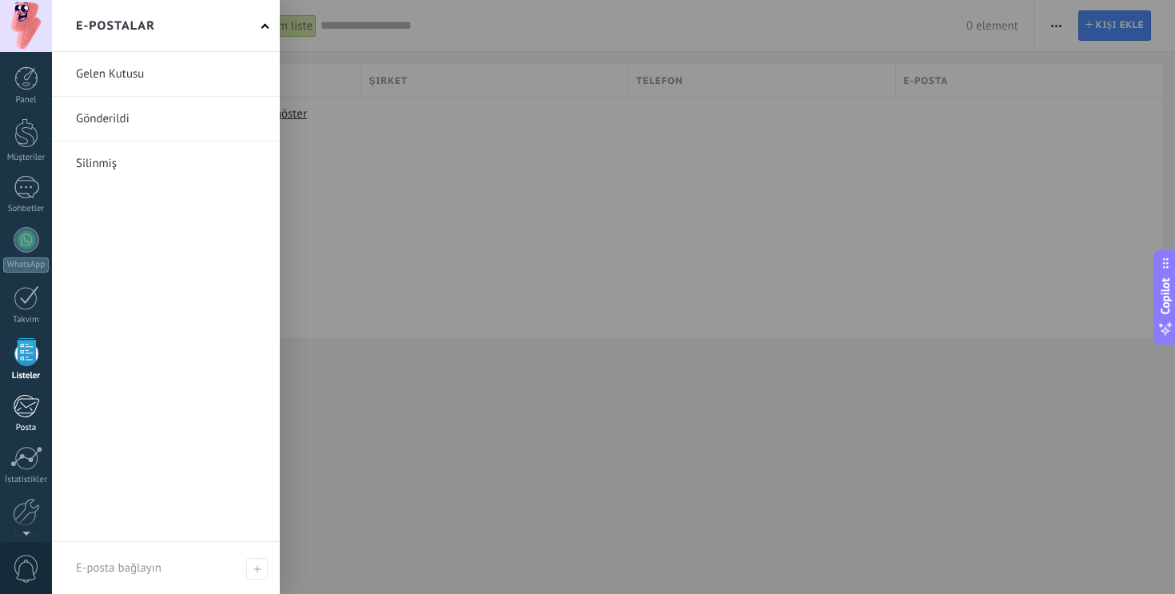
click at [28, 429] on div "Posta" at bounding box center [26, 428] width 46 height 10
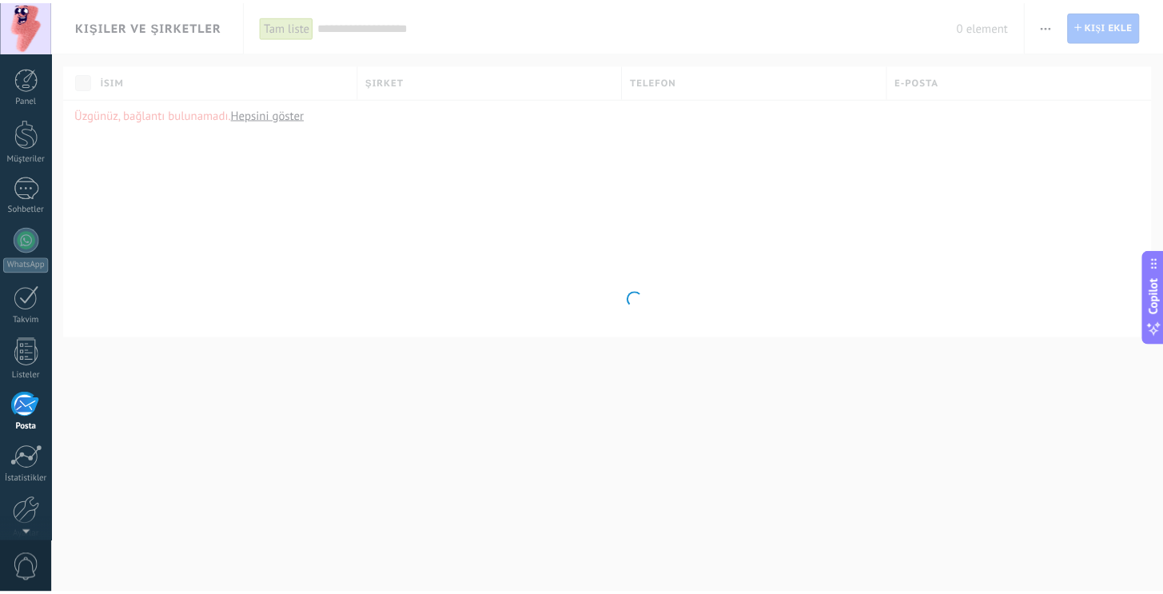
scroll to position [71, 0]
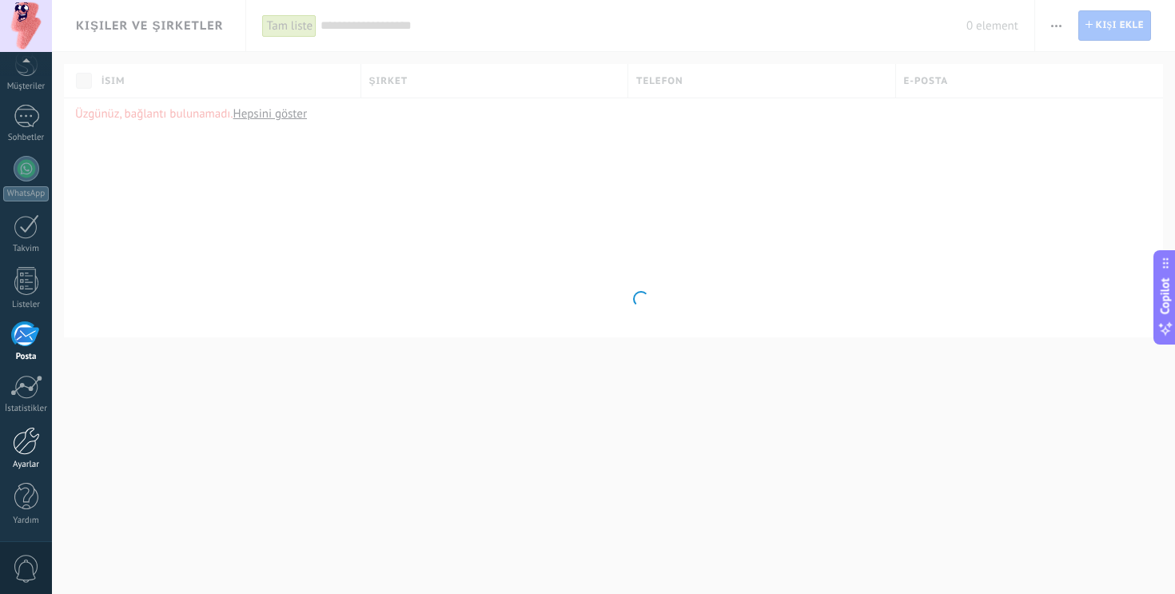
click at [24, 455] on link "Ayarlar" at bounding box center [26, 448] width 52 height 43
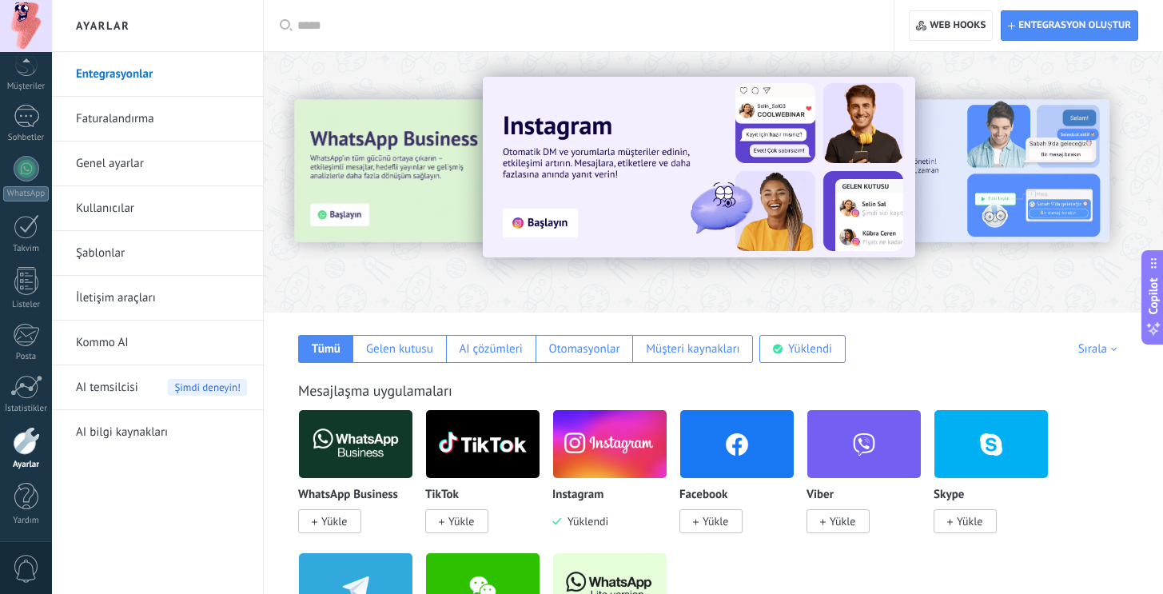
click at [183, 129] on link "Faturalandırma" at bounding box center [161, 119] width 171 height 45
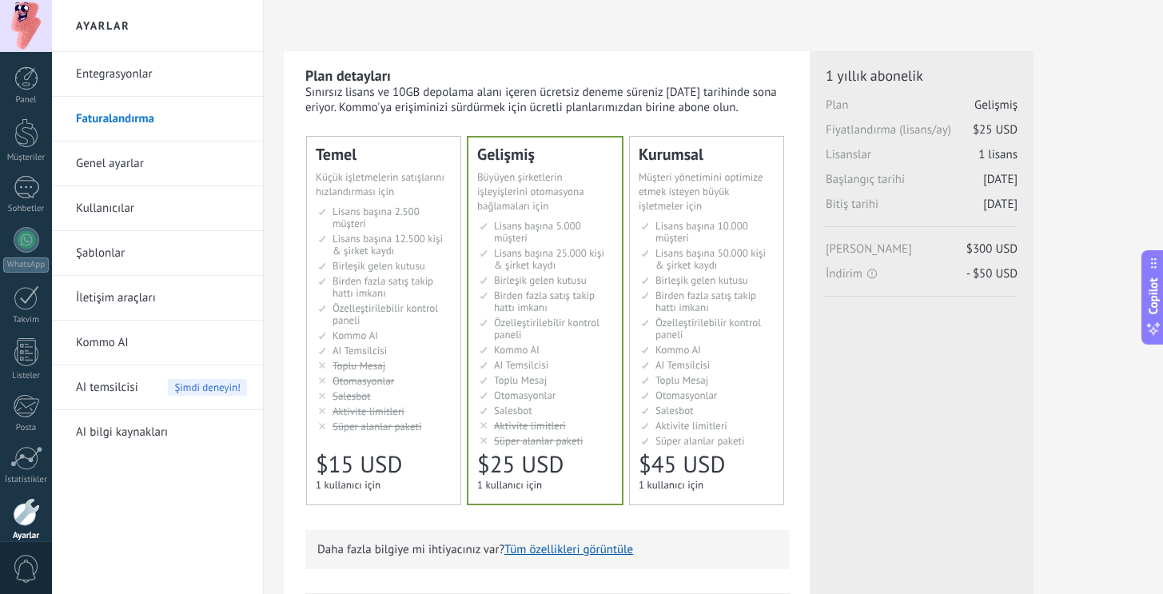
click at [229, 170] on link "Genel ayarlar" at bounding box center [161, 163] width 171 height 45
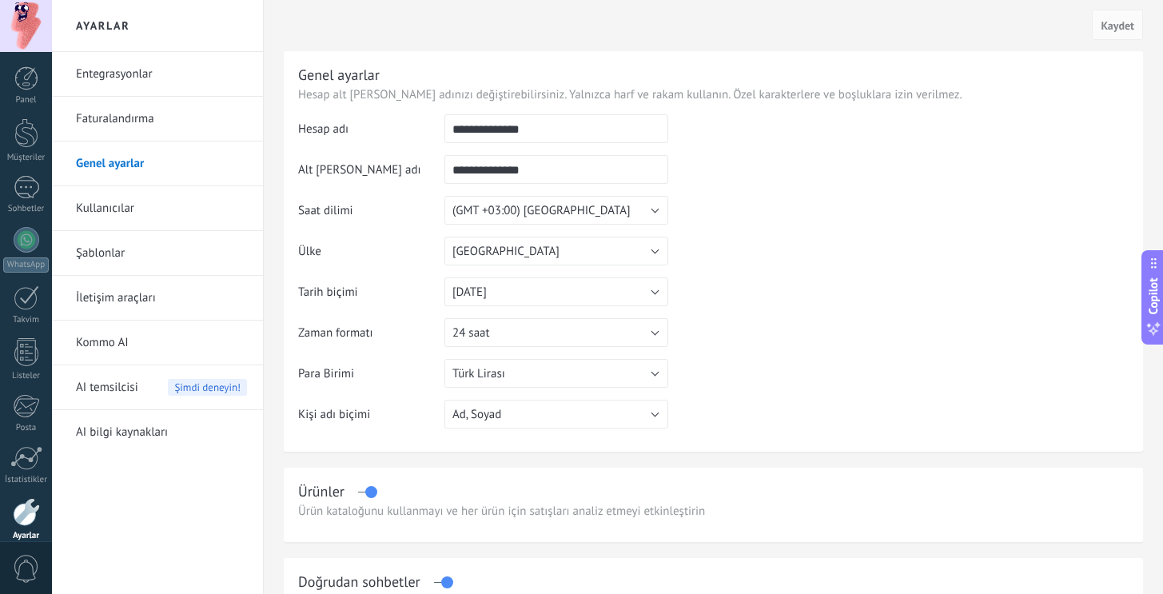
click at [516, 129] on input "**********" at bounding box center [556, 128] width 224 height 29
type input "**********"
click at [559, 181] on input "**********" at bounding box center [556, 169] width 224 height 29
click at [507, 170] on input "**********" at bounding box center [556, 169] width 224 height 29
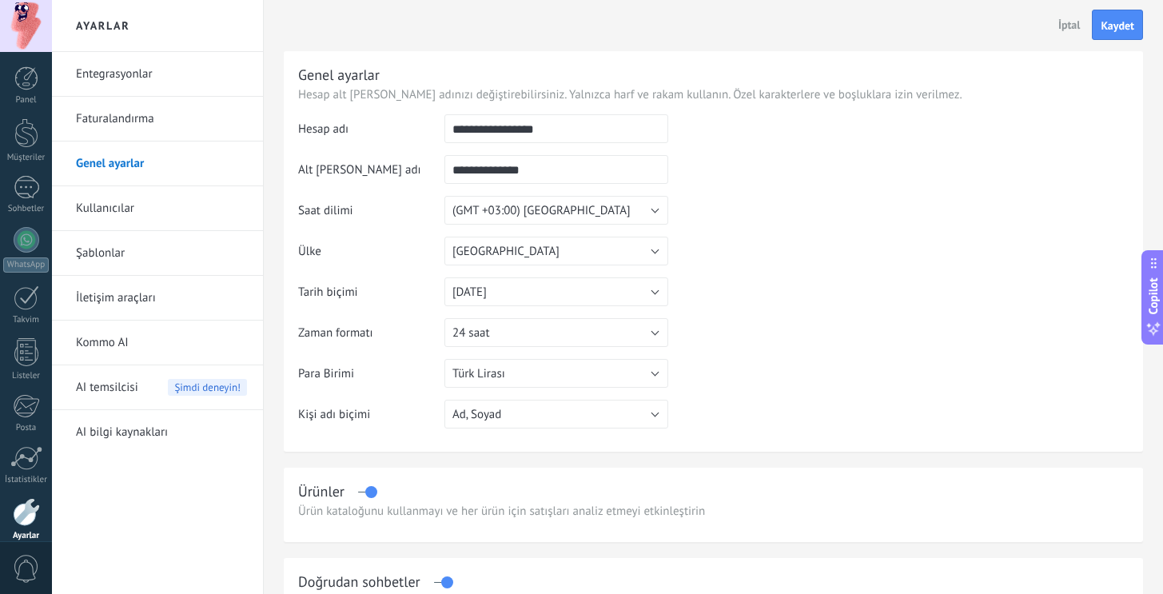
click at [507, 171] on input "**********" at bounding box center [556, 169] width 224 height 29
click at [567, 165] on input "**********" at bounding box center [556, 169] width 224 height 29
click at [515, 168] on input "**********" at bounding box center [556, 169] width 224 height 29
type input "********"
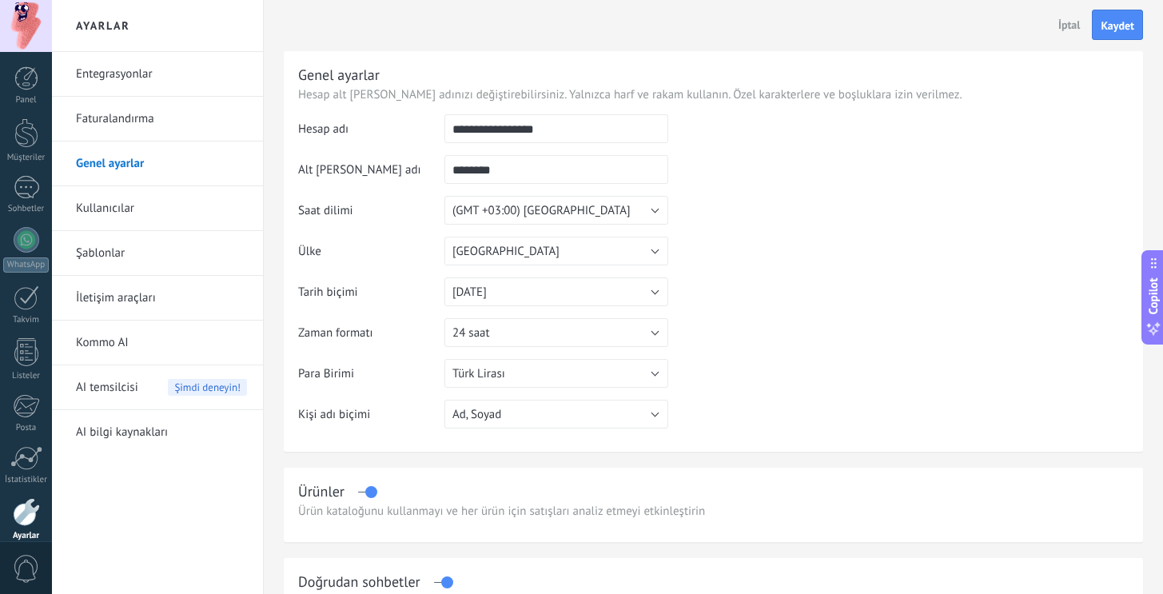
click at [1069, 16] on button "İptal" at bounding box center [1069, 25] width 35 height 24
type input "**********"
click at [607, 143] on input "**********" at bounding box center [556, 128] width 224 height 29
paste input "***"
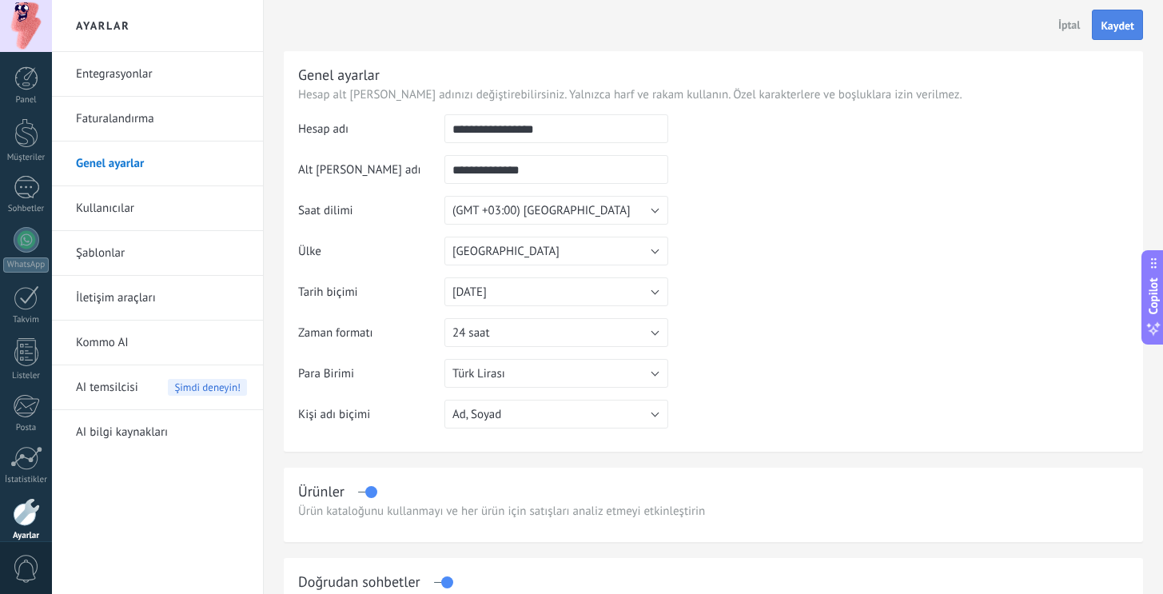
type input "**********"
click at [1107, 26] on span "Kaydet" at bounding box center [1117, 25] width 34 height 11
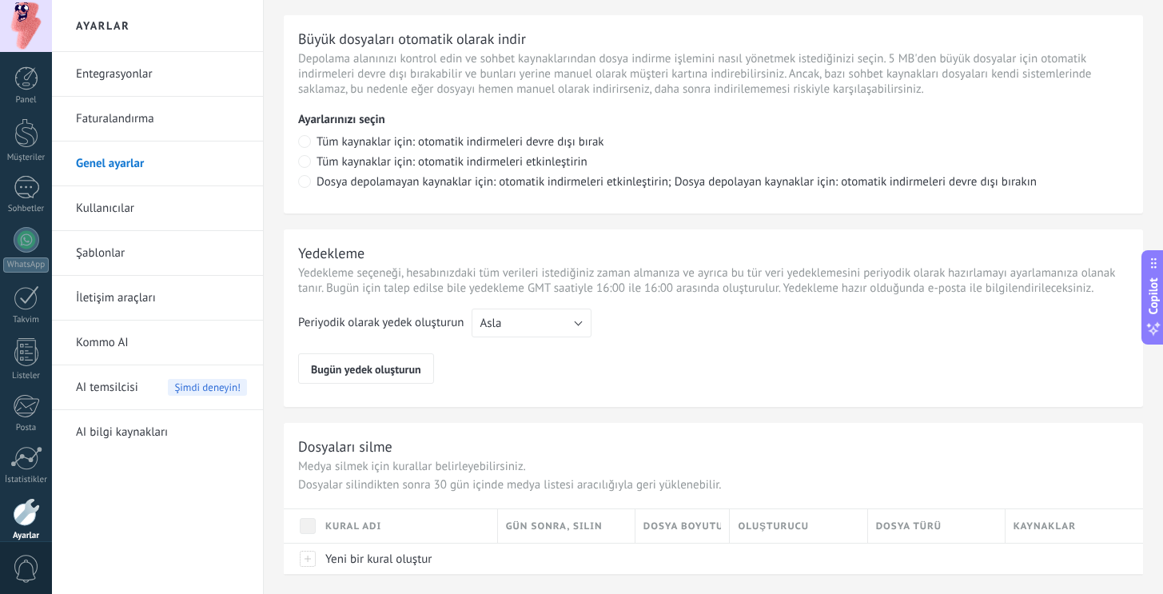
scroll to position [1143, 0]
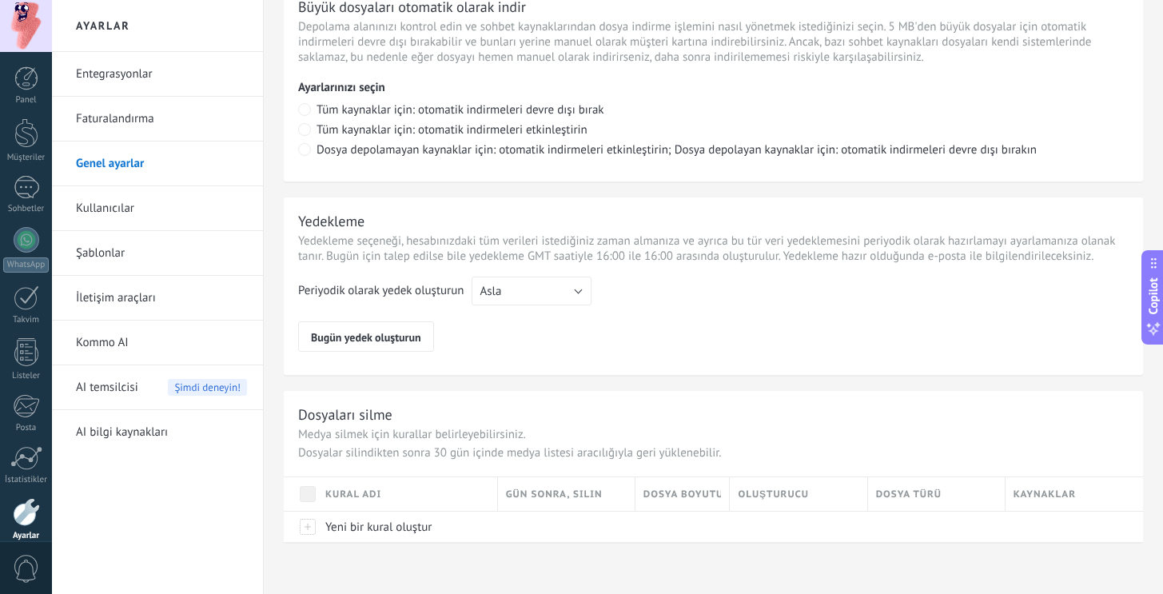
click at [168, 90] on link "Entegrasyonlar" at bounding box center [161, 74] width 171 height 45
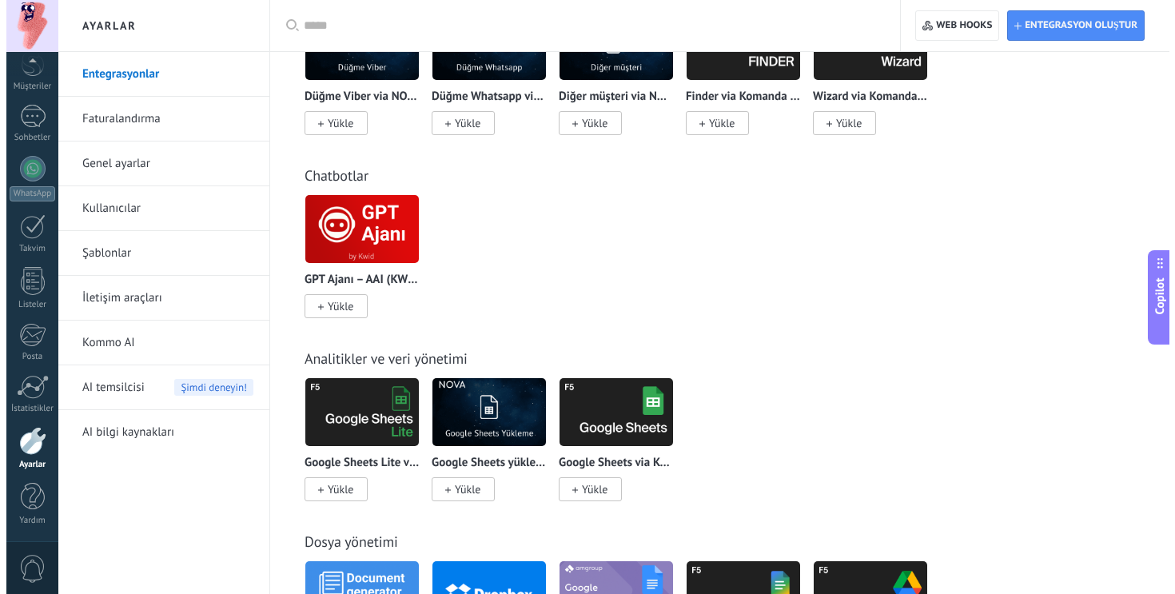
scroll to position [2703, 0]
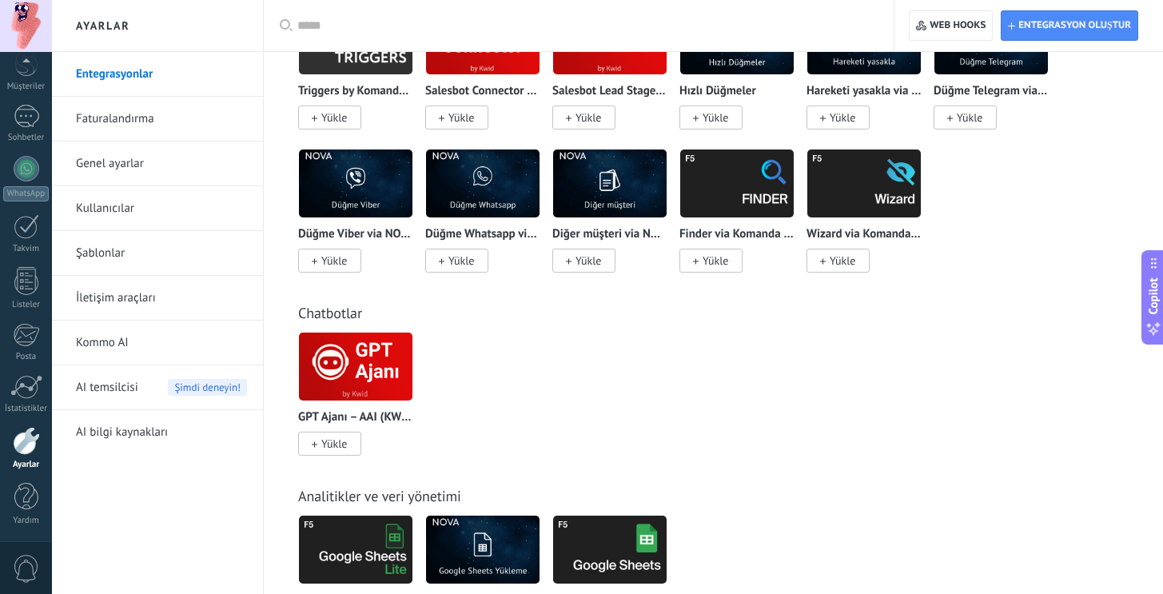
click at [37, 317] on div "Panel Müşteriler Sohbetler WhatsApp Satışlar" at bounding box center [26, 268] width 52 height 547
click at [27, 276] on div at bounding box center [26, 281] width 24 height 28
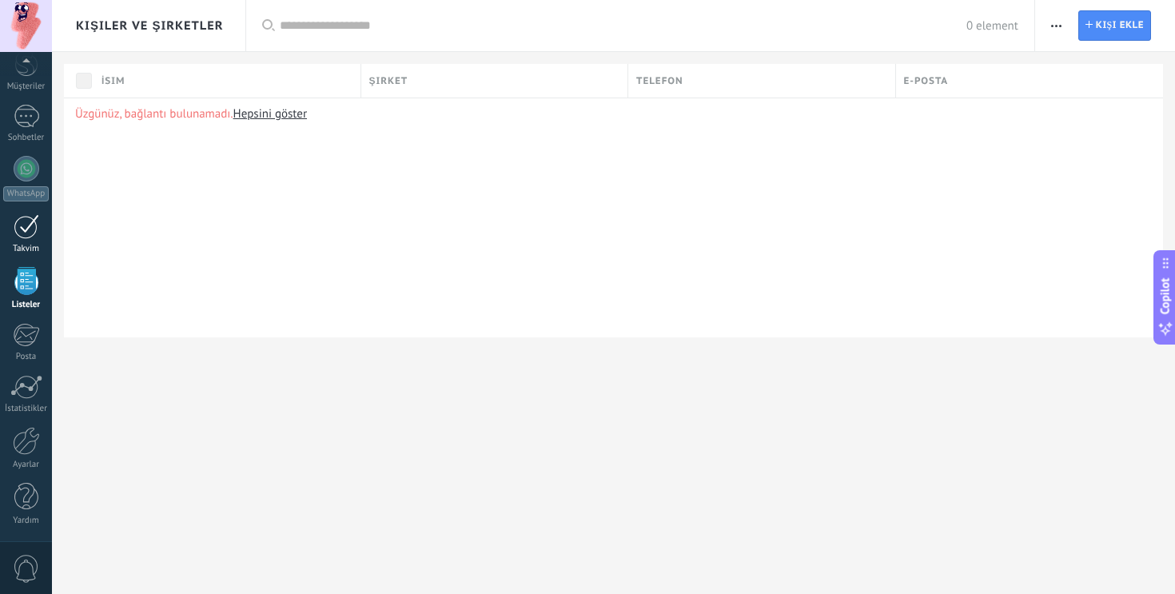
click at [30, 229] on div at bounding box center [27, 226] width 26 height 25
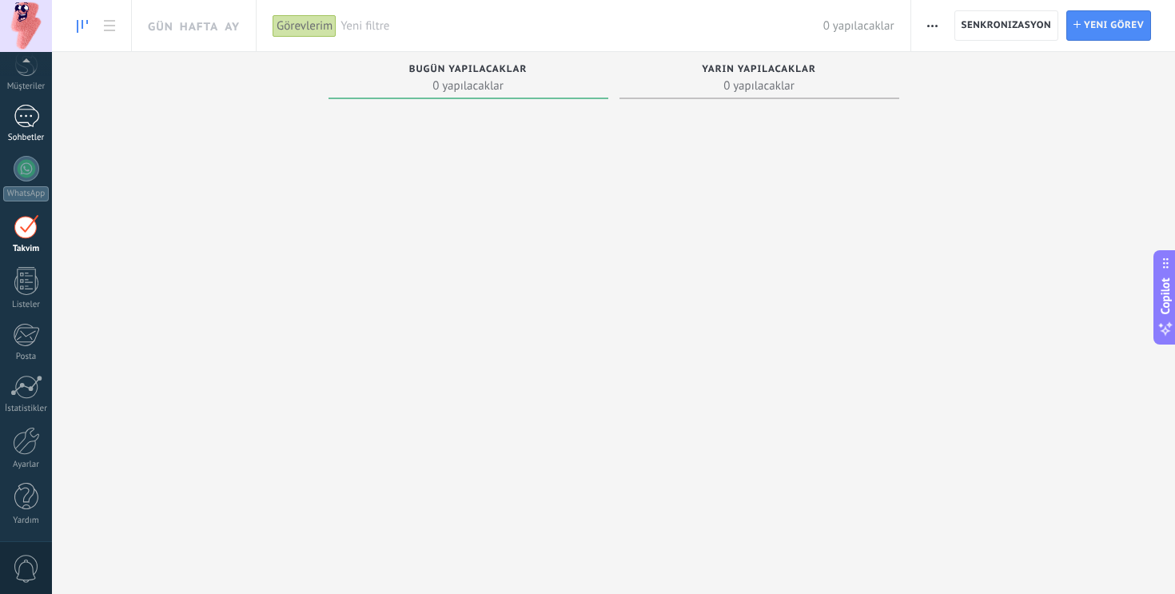
click at [23, 119] on div at bounding box center [27, 116] width 26 height 23
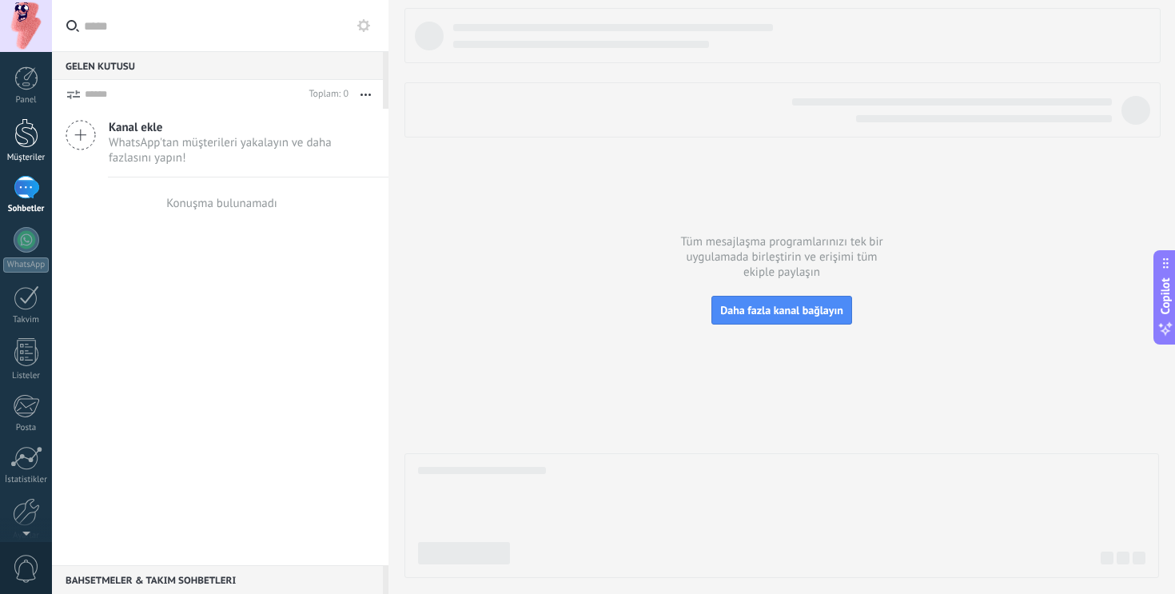
click at [24, 122] on div at bounding box center [26, 133] width 24 height 30
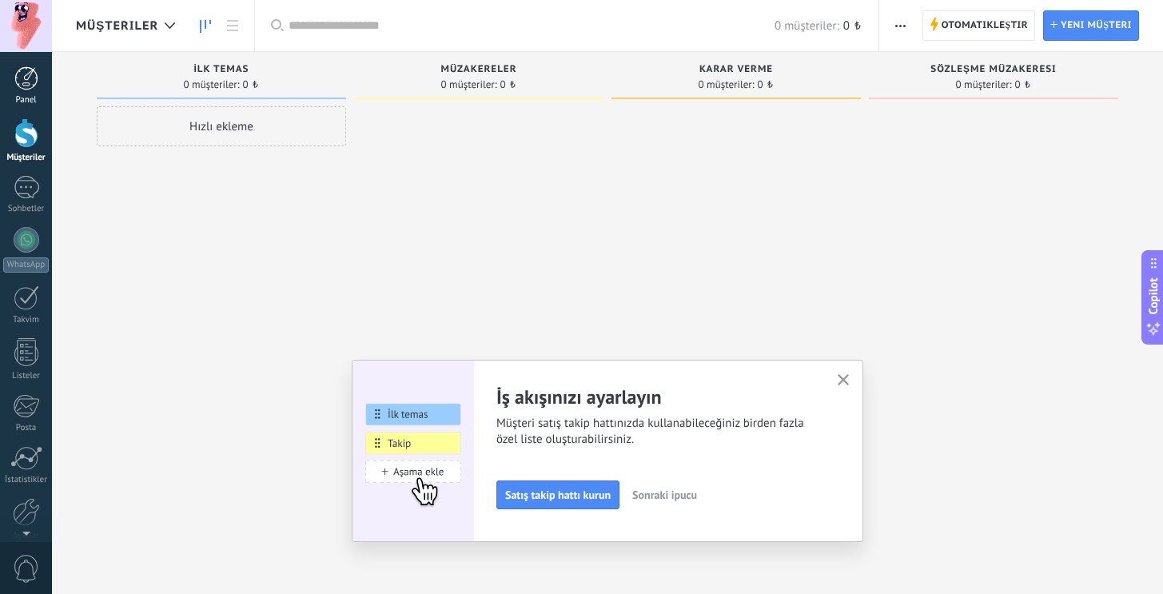
click at [19, 78] on div at bounding box center [26, 78] width 24 height 24
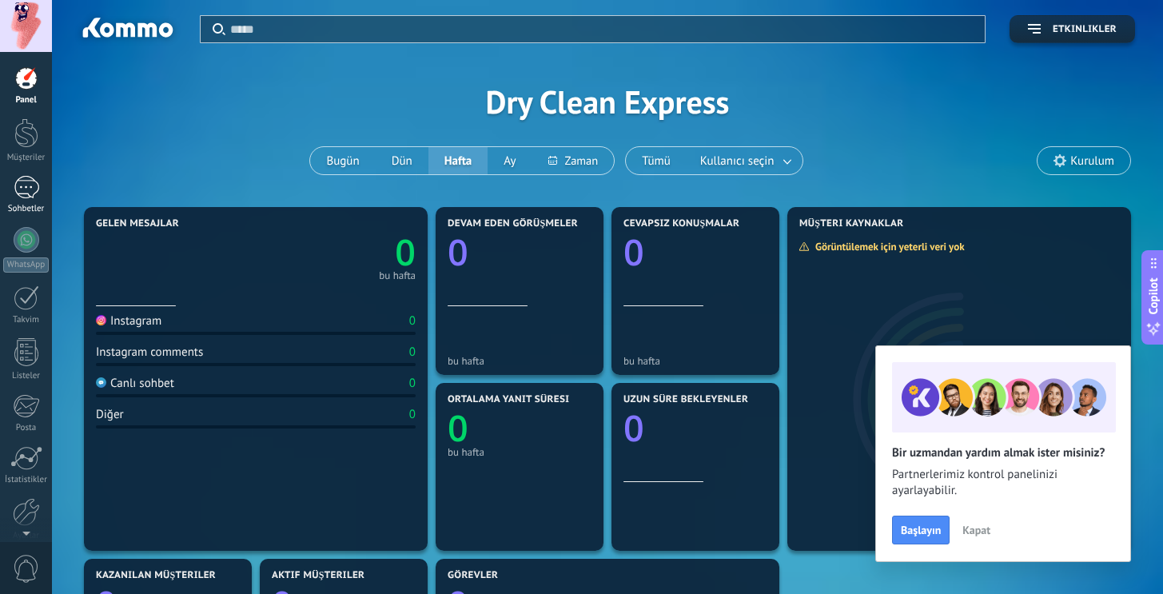
click at [34, 190] on div at bounding box center [27, 187] width 26 height 23
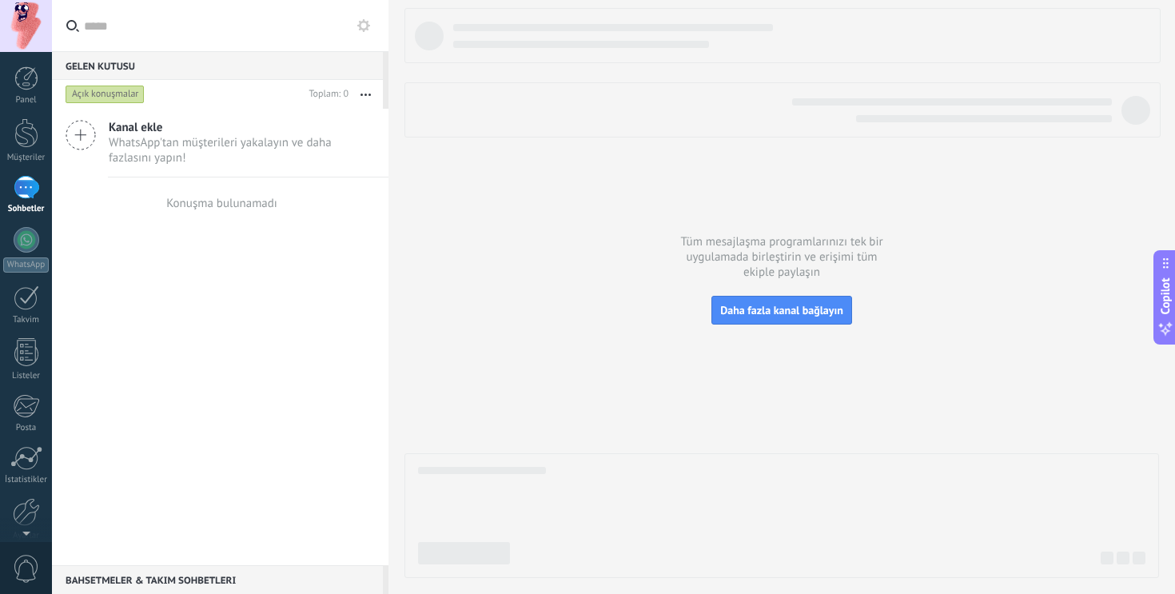
click at [138, 152] on span "WhatsApp'tan müşterileri yakalayın ve daha fazlasını yapın!" at bounding box center [242, 150] width 266 height 30
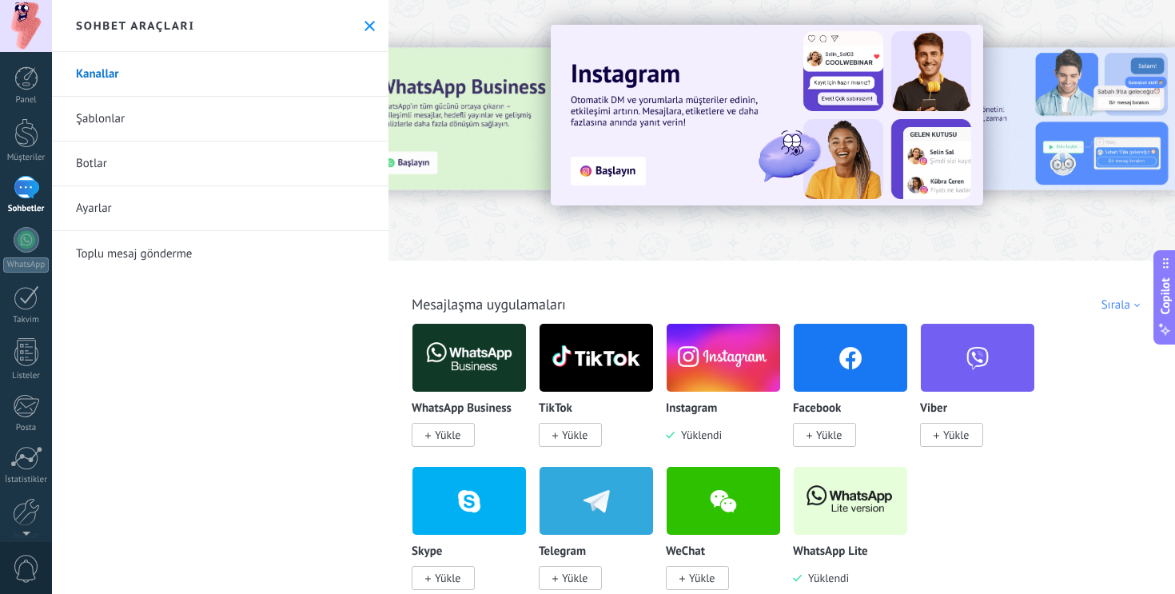
click at [777, 358] on img at bounding box center [722, 358] width 113 height 78
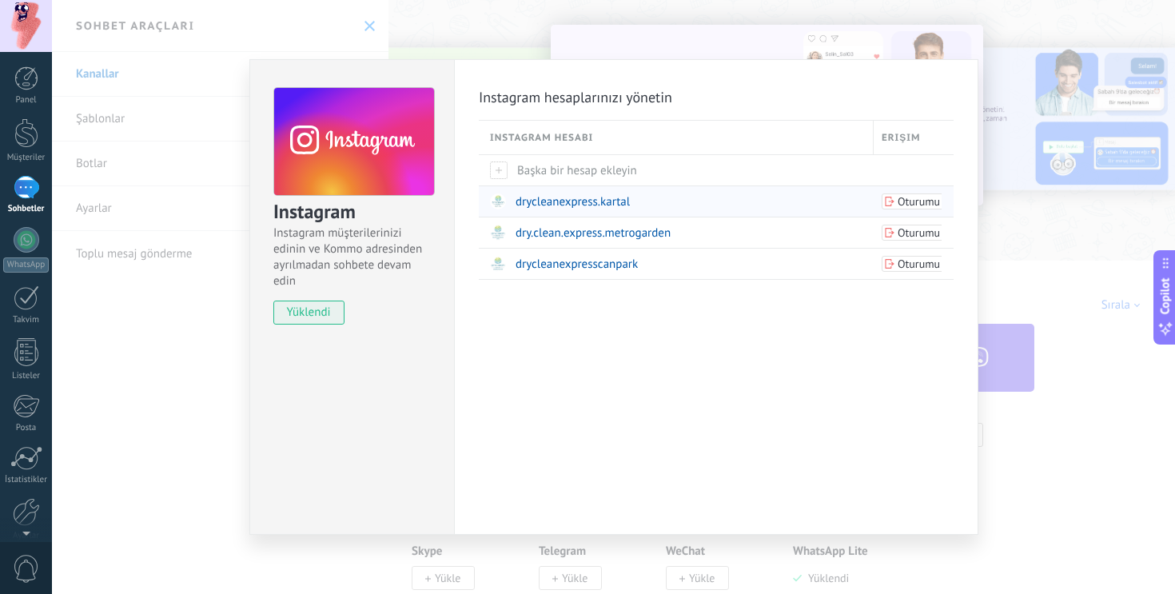
click at [569, 200] on span "drycleanexpress.kartal" at bounding box center [572, 201] width 114 height 15
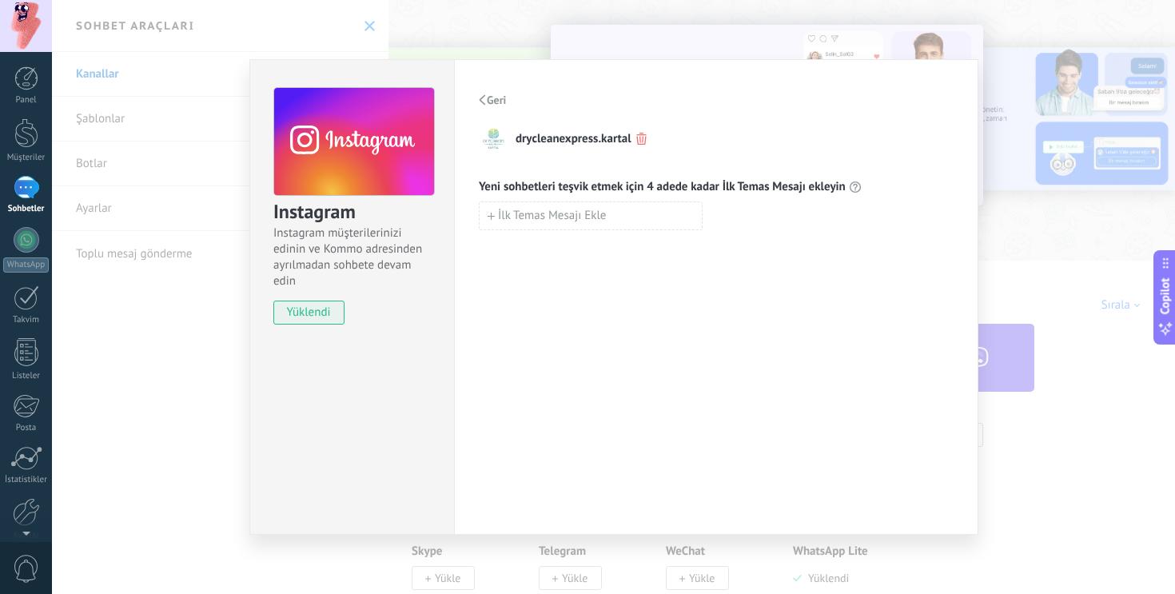
click at [1053, 128] on div "Instagram Instagram müşterilerinizi edinin ve Kommo adresinden ayrılmadan sohbe…" at bounding box center [613, 297] width 1123 height 594
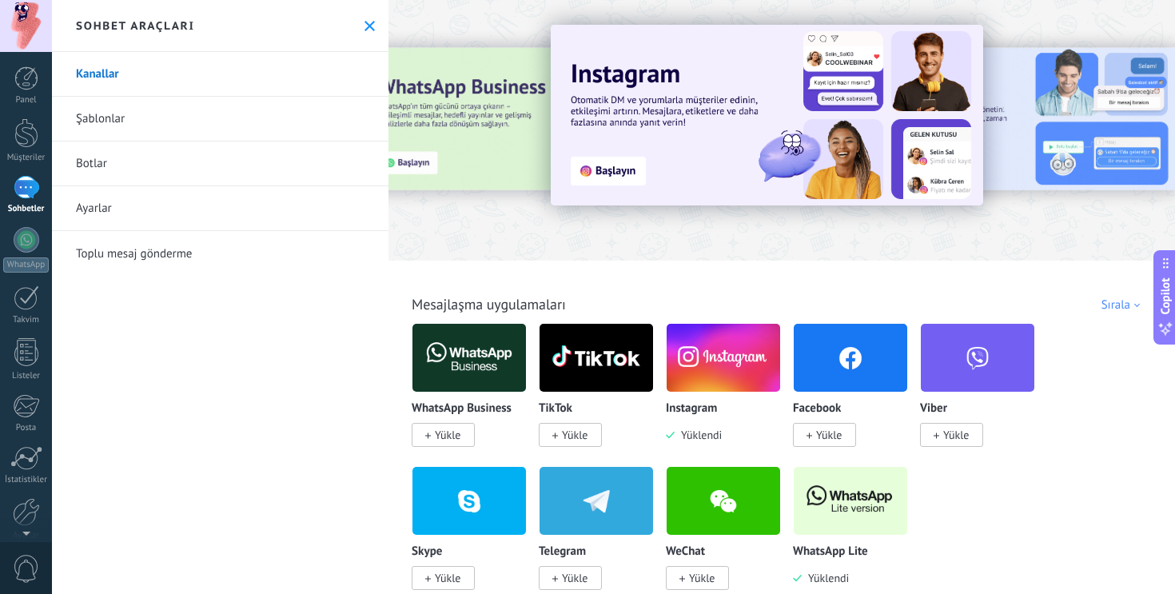
click at [20, 170] on div "Panel Müşteriler Sohbetler WhatsApp Satışlar" at bounding box center [26, 339] width 52 height 547
click at [21, 201] on link "Sohbetler" at bounding box center [26, 195] width 52 height 38
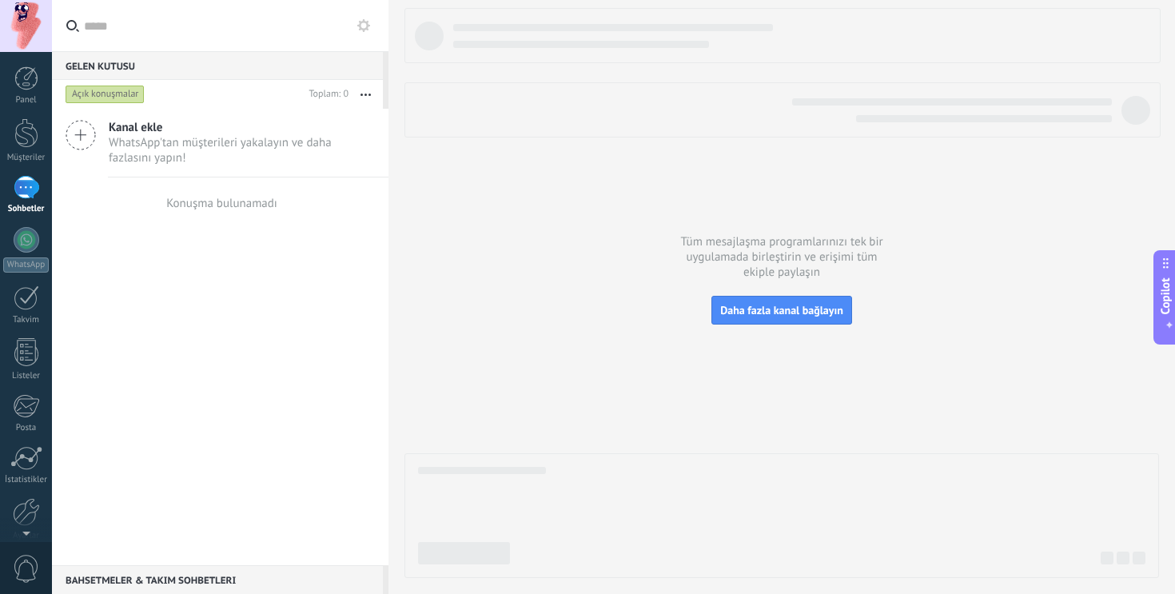
click at [80, 96] on div "Açık konuşmalar" at bounding box center [105, 94] width 79 height 19
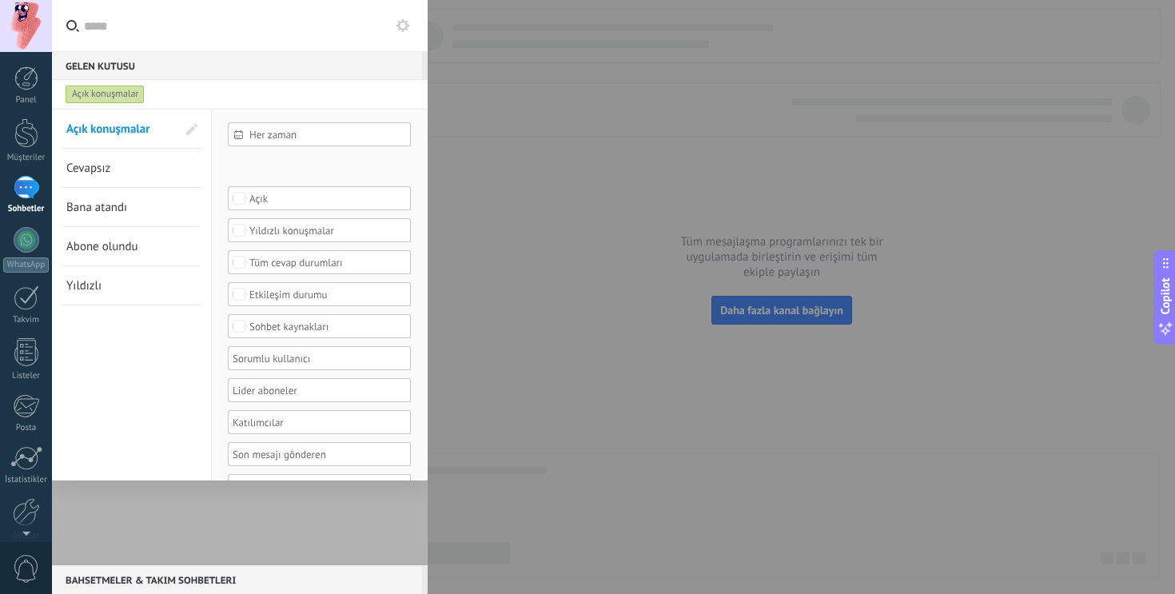
click at [718, 169] on div at bounding box center [587, 297] width 1175 height 594
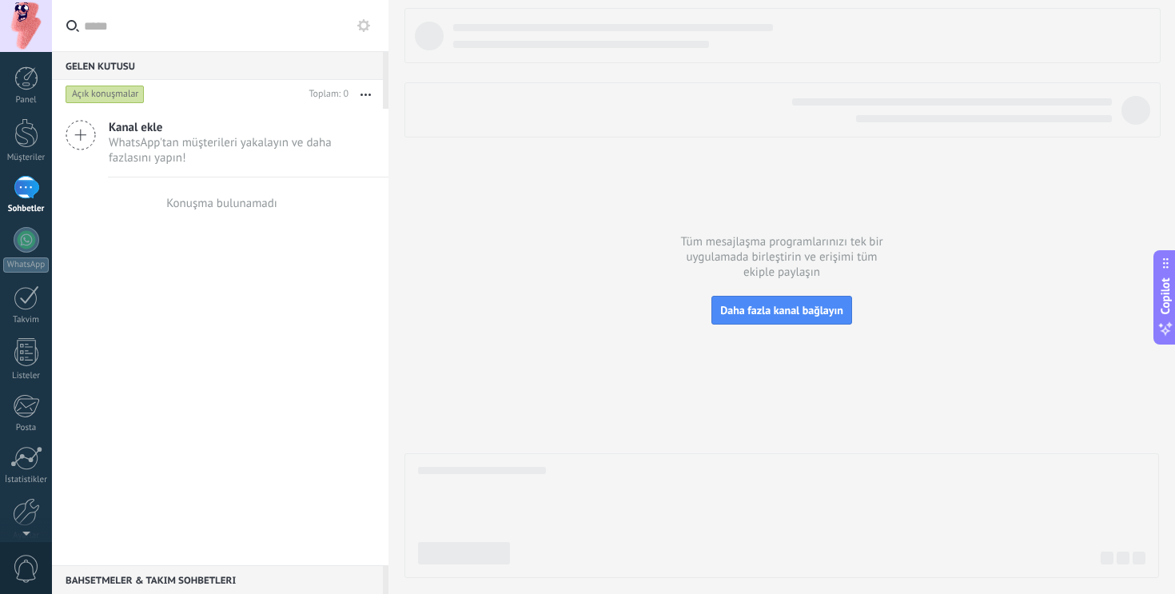
click at [33, 335] on div "Panel Müşteriler Sohbetler WhatsApp Satışlar" at bounding box center [26, 339] width 52 height 547
click at [27, 89] on div at bounding box center [26, 78] width 24 height 24
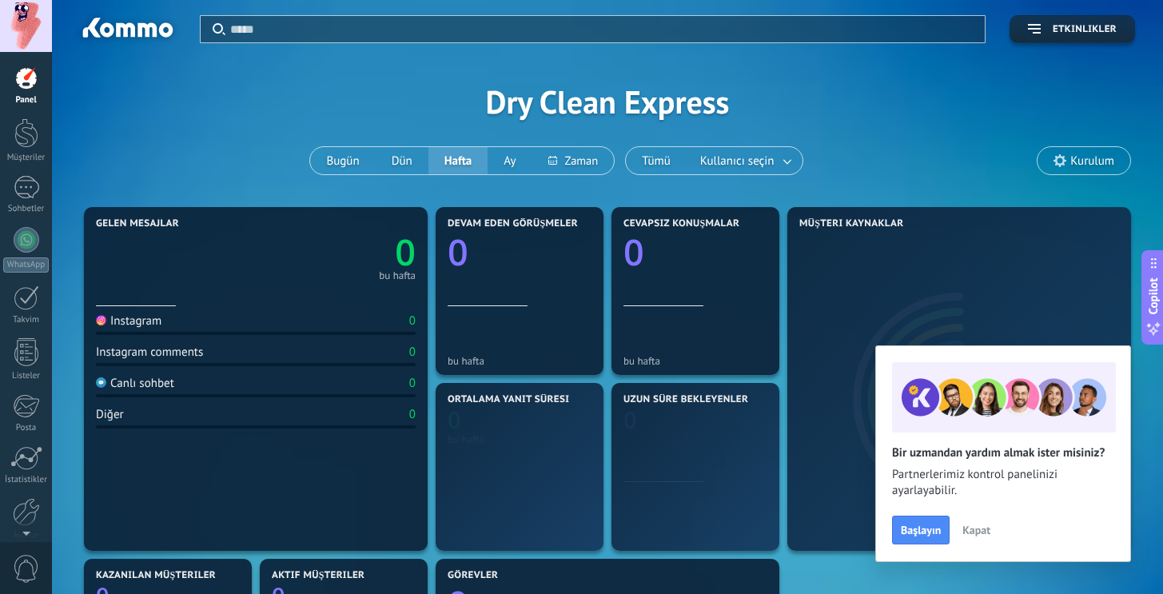
click at [30, 29] on div at bounding box center [26, 26] width 52 height 52
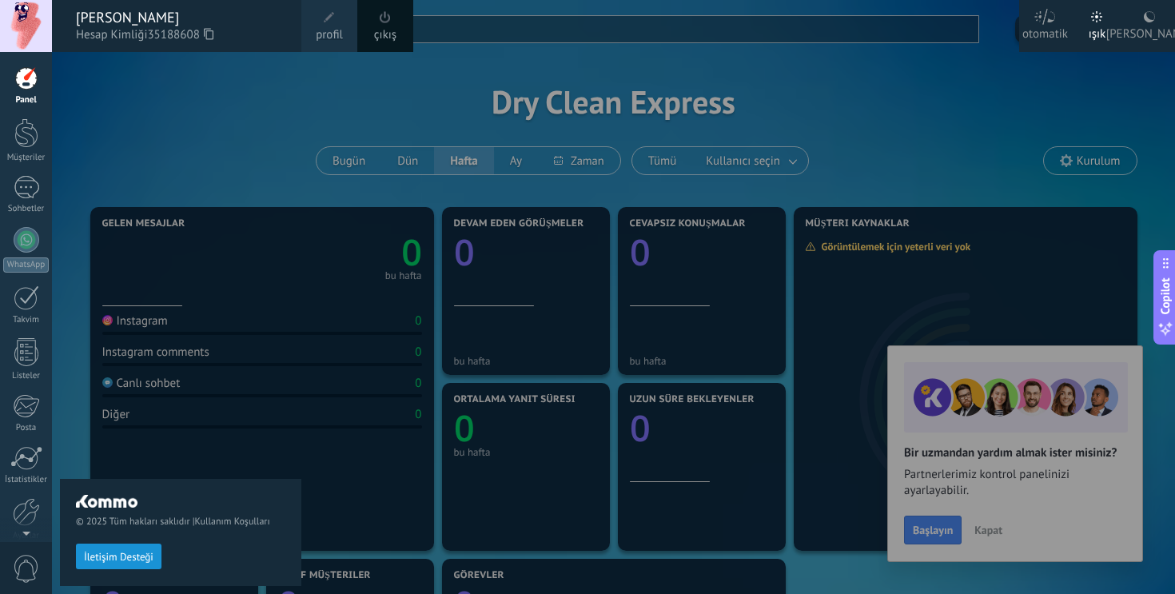
click at [352, 129] on div at bounding box center [639, 297] width 1175 height 594
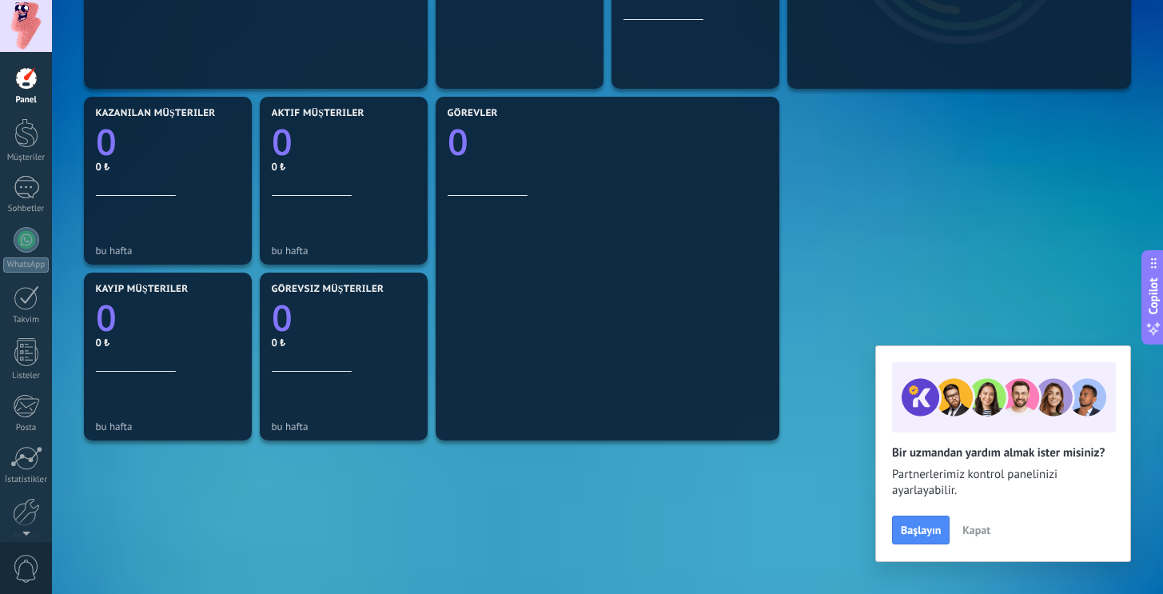
scroll to position [537, 0]
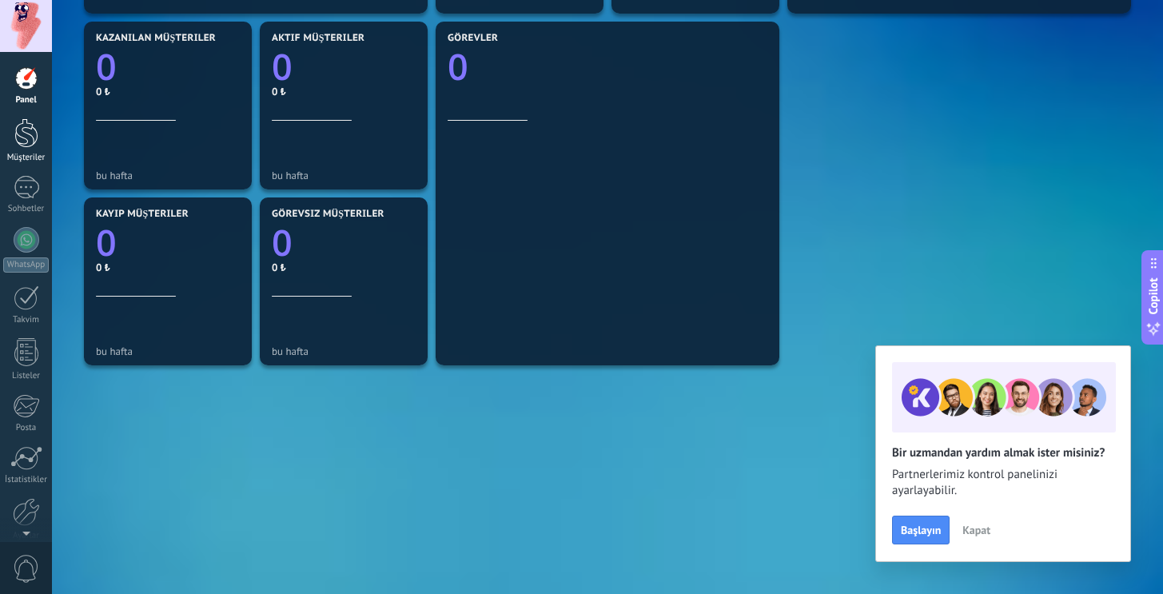
click at [25, 158] on div "Müşteriler" at bounding box center [26, 158] width 46 height 10
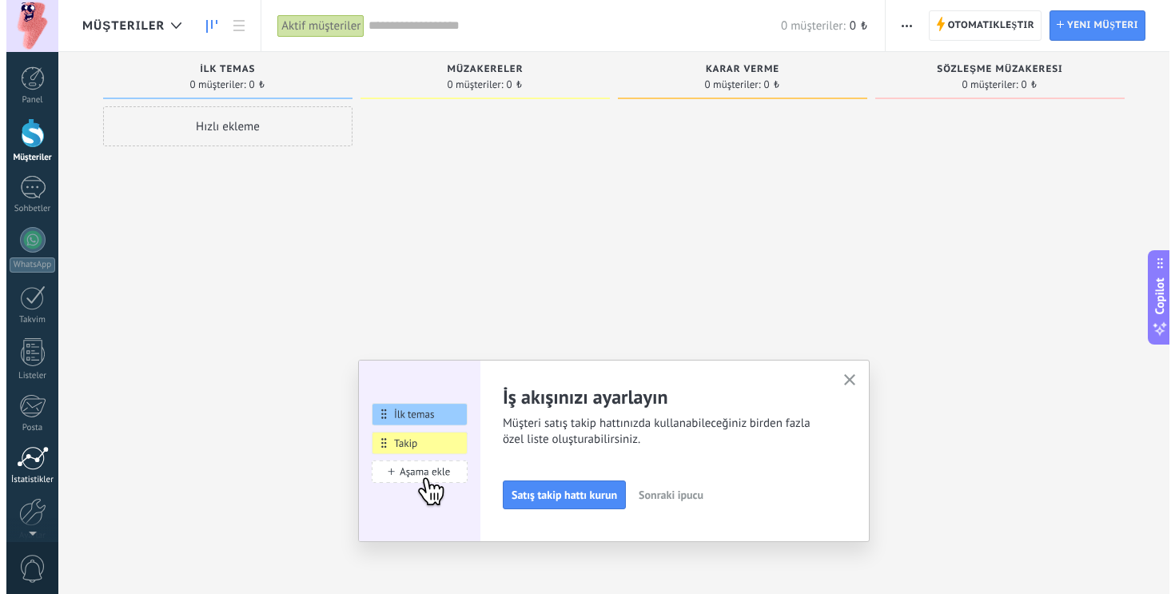
scroll to position [71, 0]
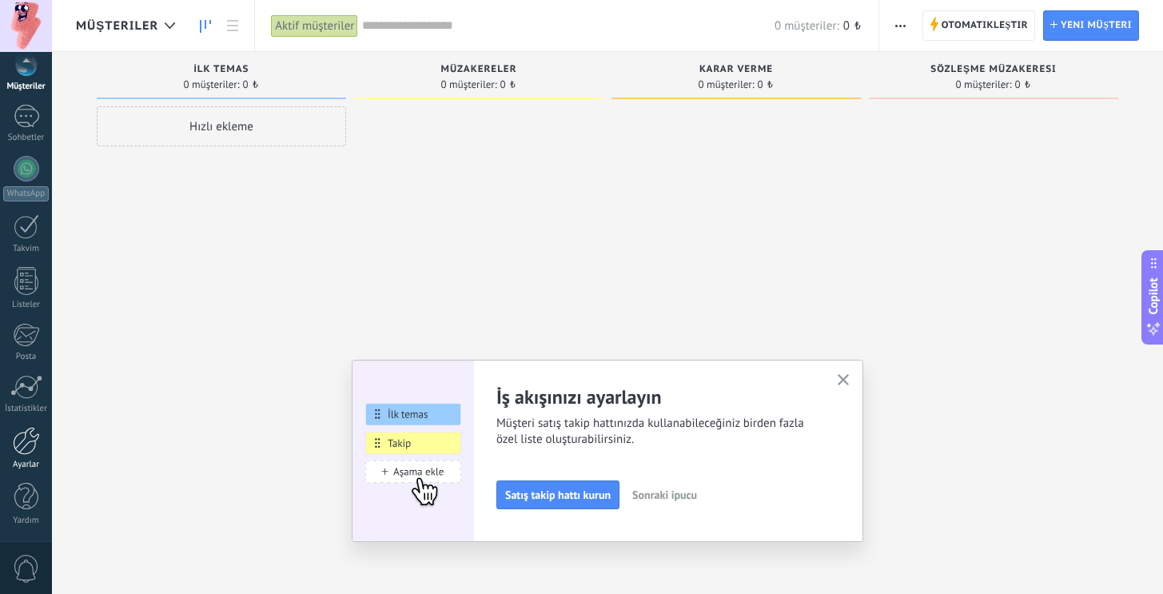
click at [28, 455] on link "Ayarlar" at bounding box center [26, 448] width 52 height 43
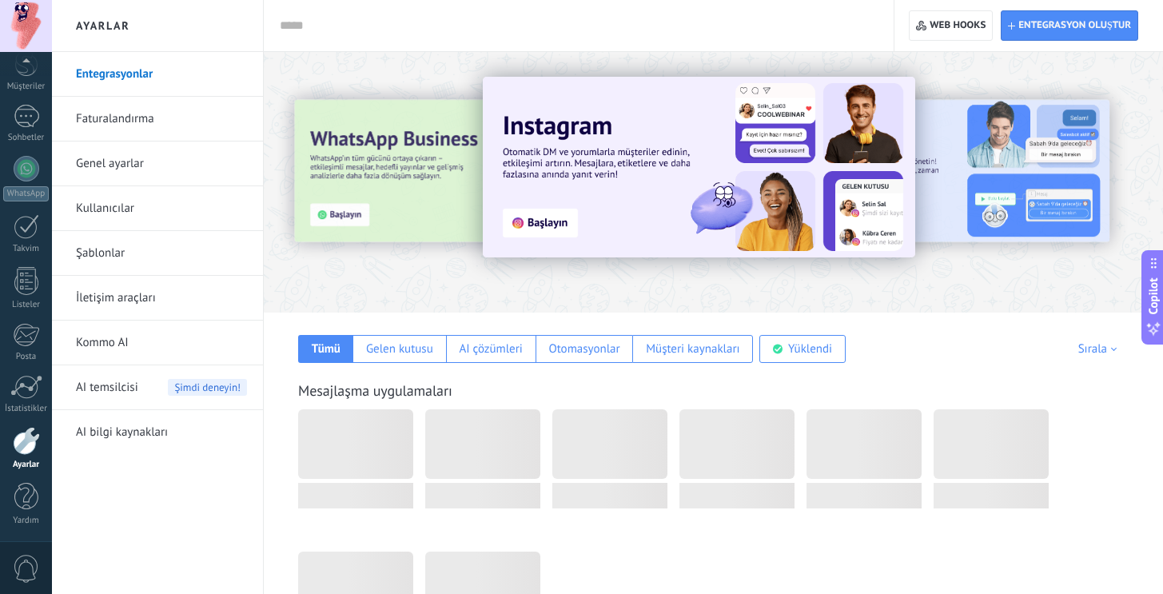
click at [125, 205] on link "Kullanıcılar" at bounding box center [161, 208] width 171 height 45
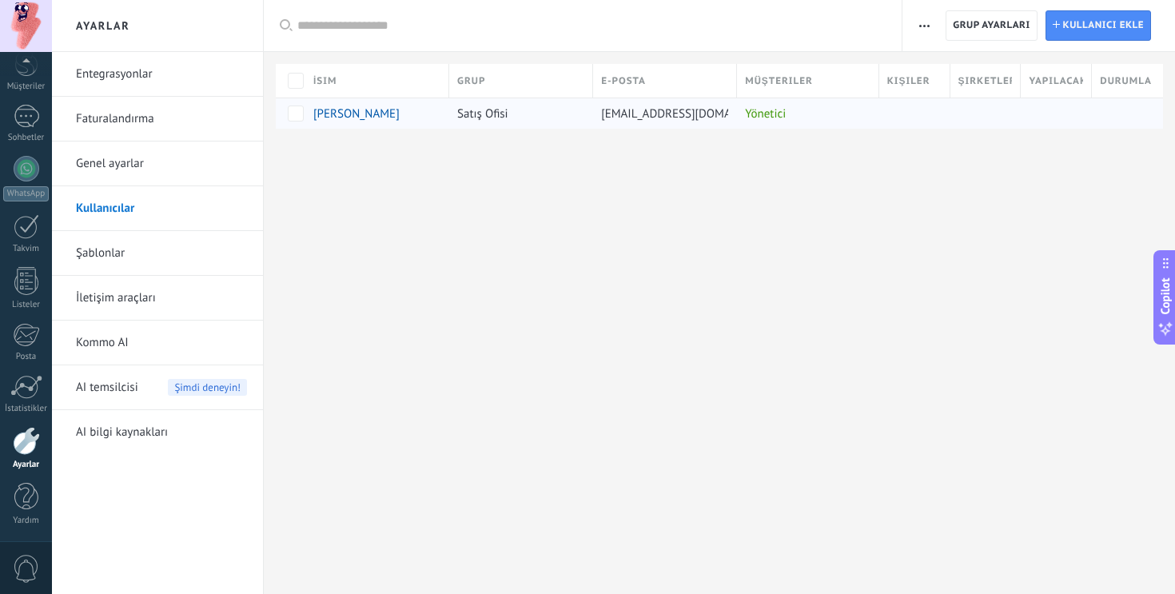
click at [387, 109] on span "[PERSON_NAME]" at bounding box center [356, 113] width 86 height 15
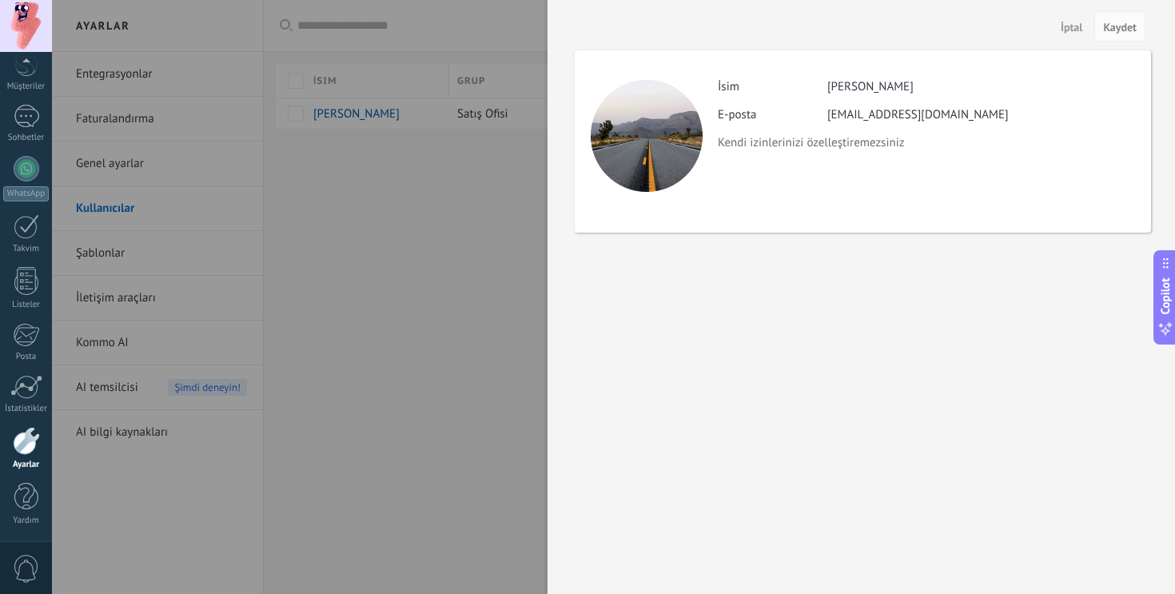
click at [482, 181] on div at bounding box center [587, 297] width 1175 height 594
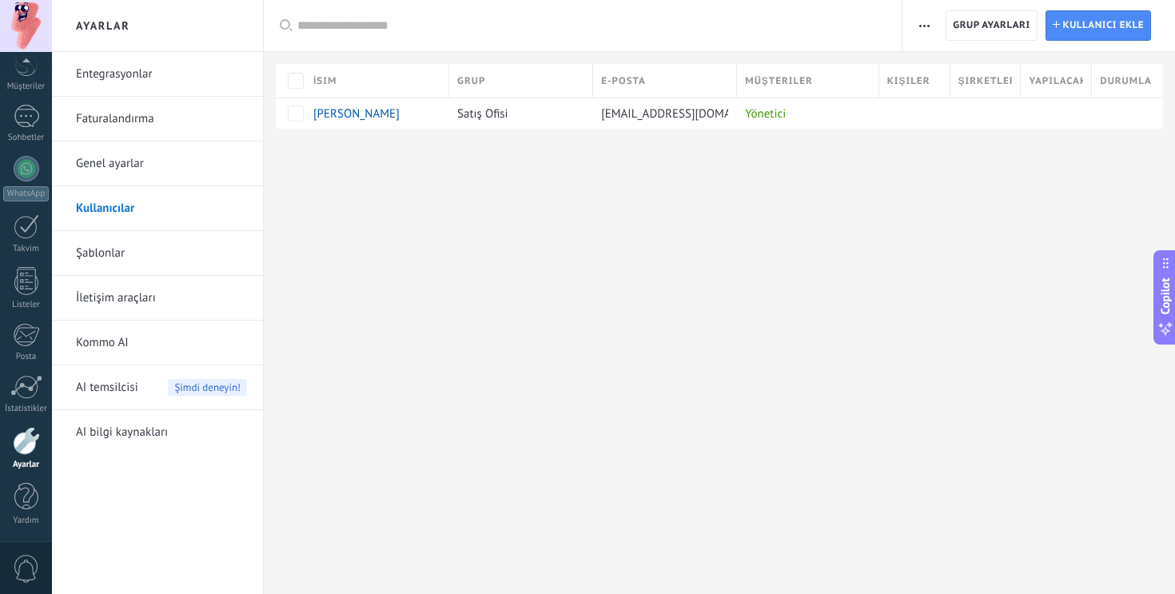
click at [139, 121] on link "Faturalandırma" at bounding box center [161, 119] width 171 height 45
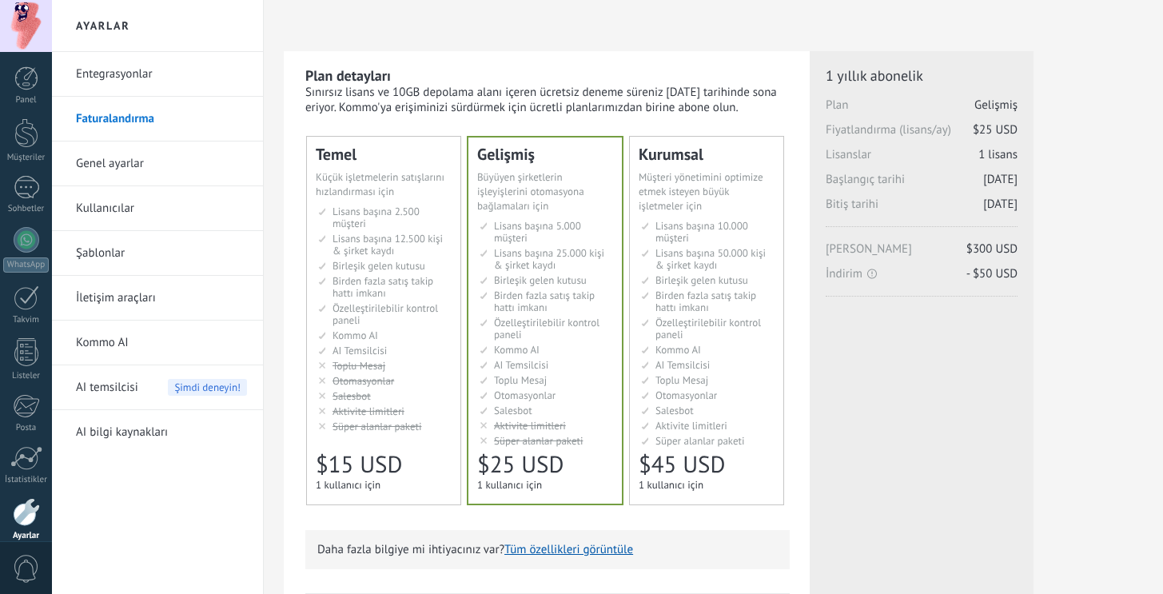
click at [164, 168] on link "Genel ayarlar" at bounding box center [161, 163] width 171 height 45
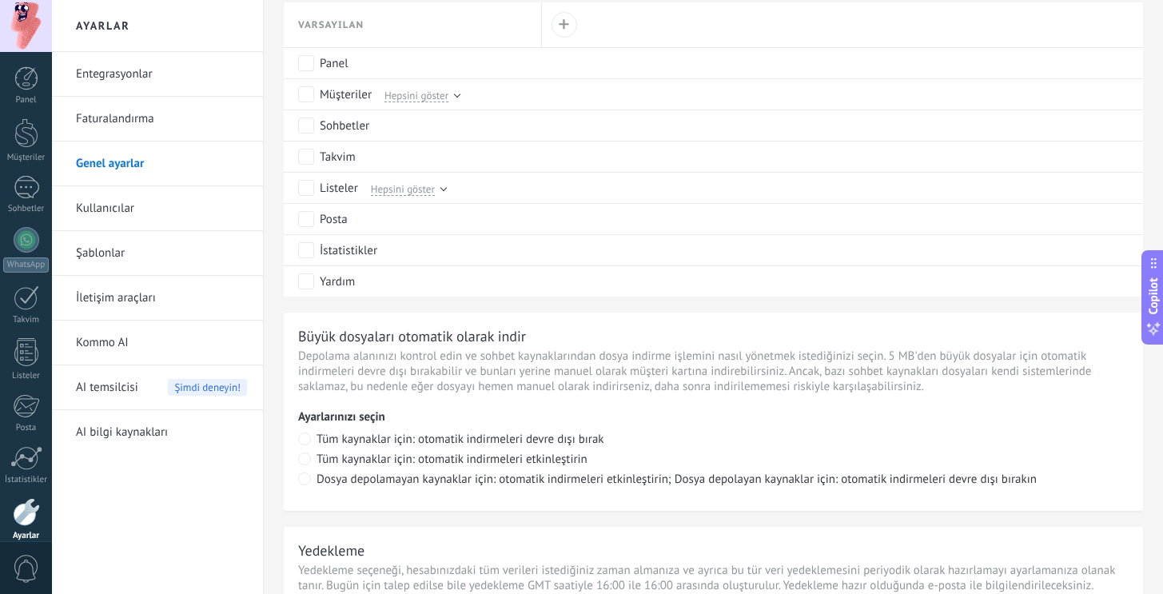
scroll to position [1143, 0]
